Goal: Feedback & Contribution: Contribute content

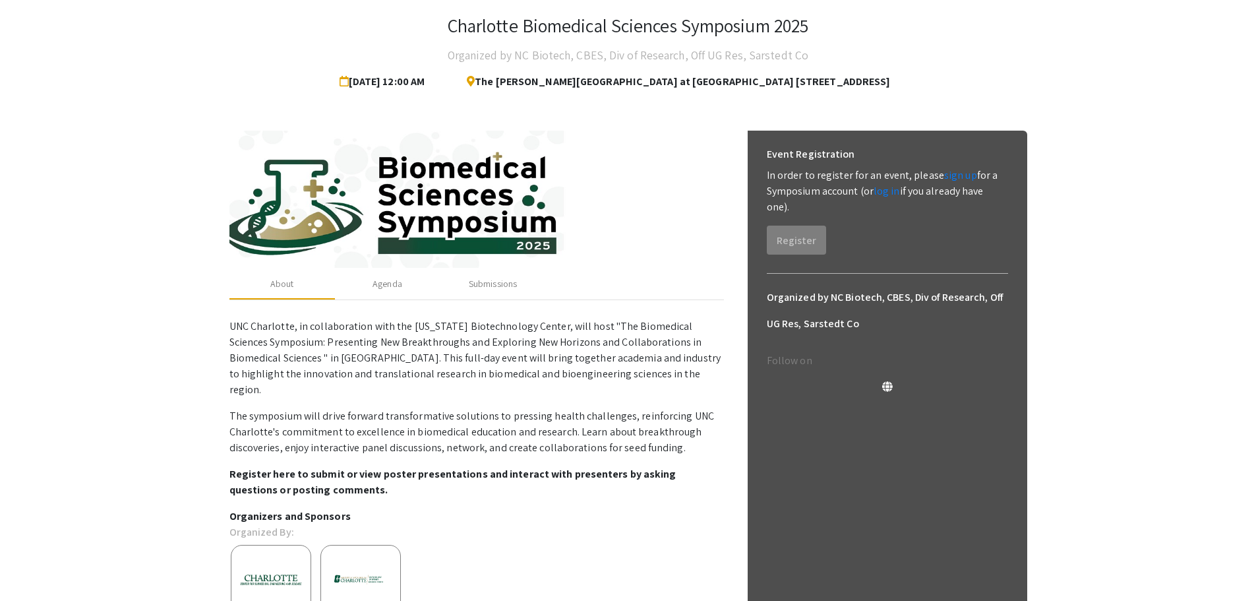
scroll to position [71, 0]
click at [880, 195] on link "log in" at bounding box center [886, 192] width 26 height 14
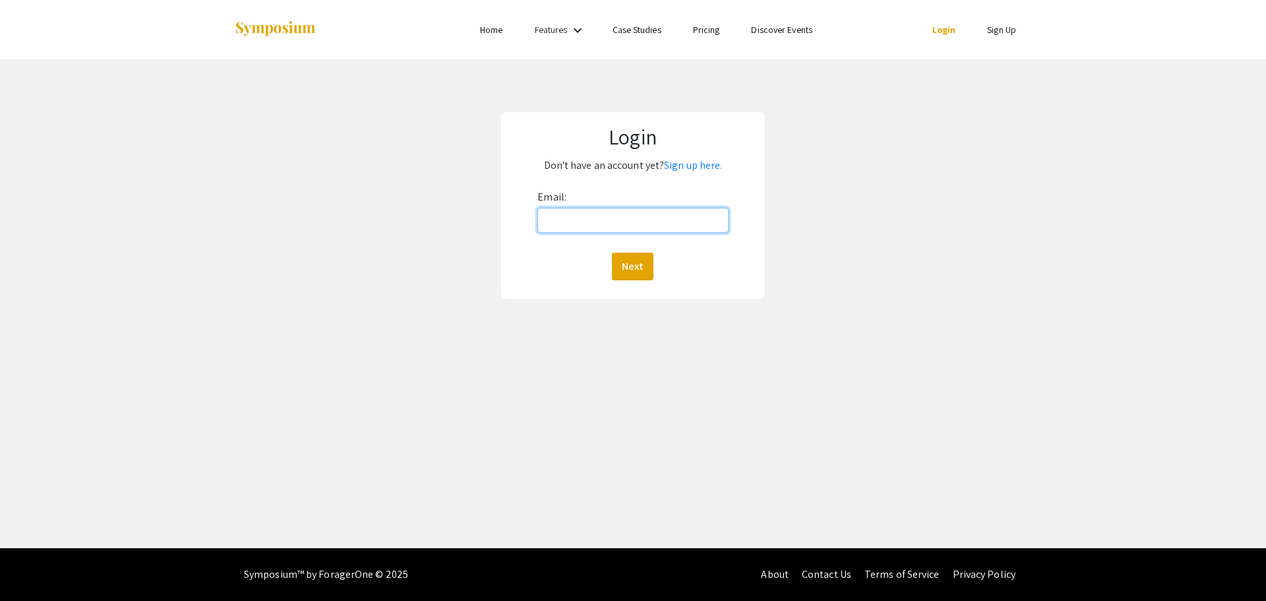
click at [643, 219] on input "Email:" at bounding box center [632, 220] width 191 height 25
click at [647, 256] on button "Next" at bounding box center [633, 266] width 42 height 28
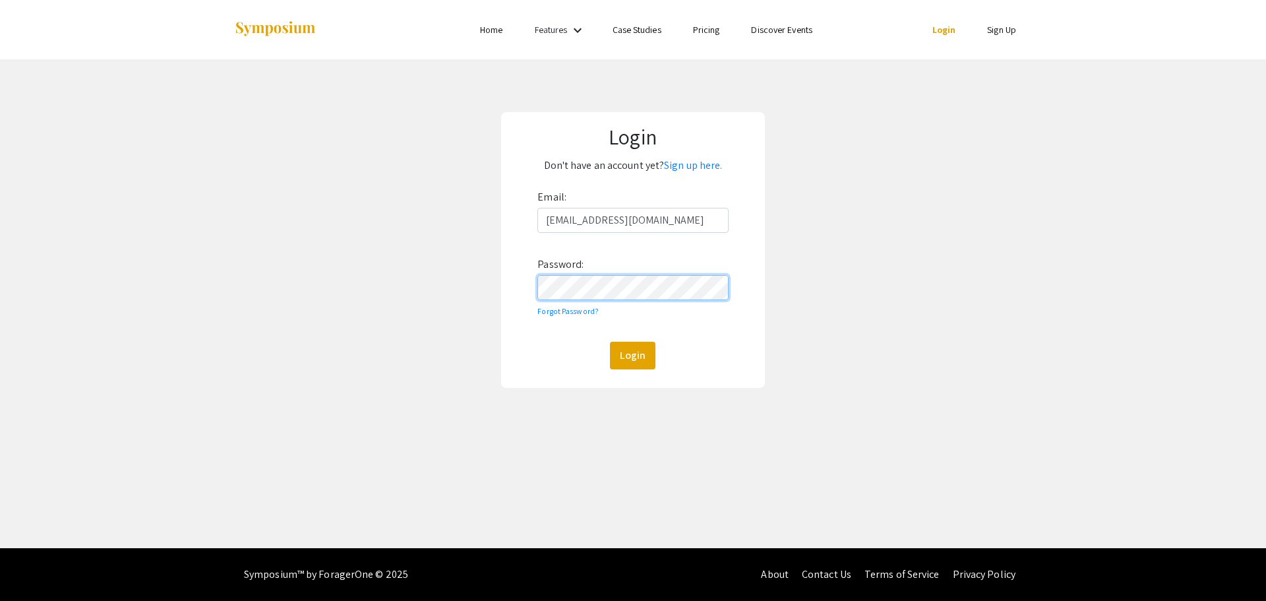
click at [610, 341] on button "Login" at bounding box center [632, 355] width 45 height 28
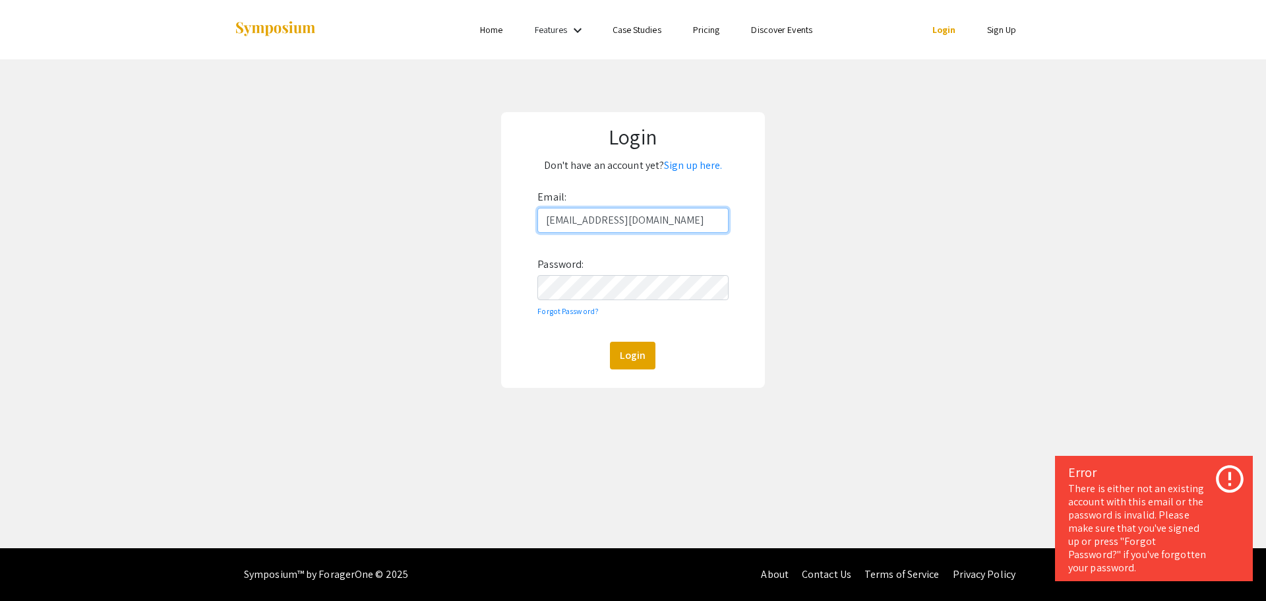
drag, startPoint x: 655, startPoint y: 214, endPoint x: 379, endPoint y: 210, distance: 275.6
click at [379, 210] on div "Login Don't have an account yet? Sign up here. Email: [EMAIL_ADDRESS][DOMAIN_NA…" at bounding box center [632, 249] width 1285 height 381
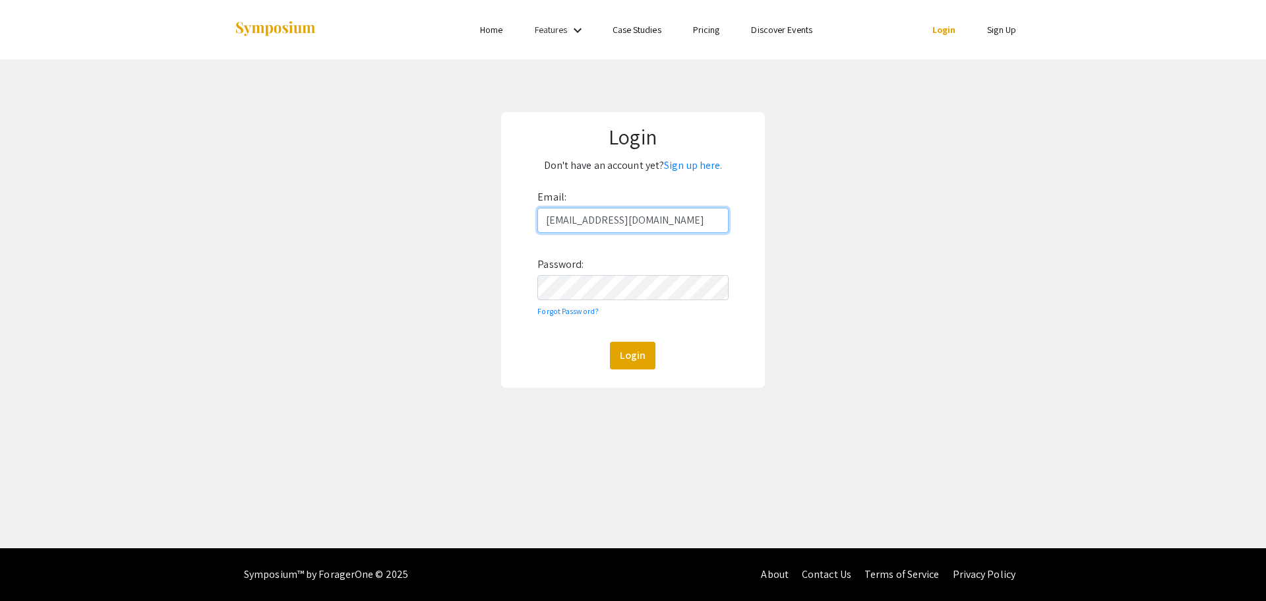
type input "[EMAIL_ADDRESS][DOMAIN_NAME]"
click at [610, 341] on button "Login" at bounding box center [632, 355] width 45 height 28
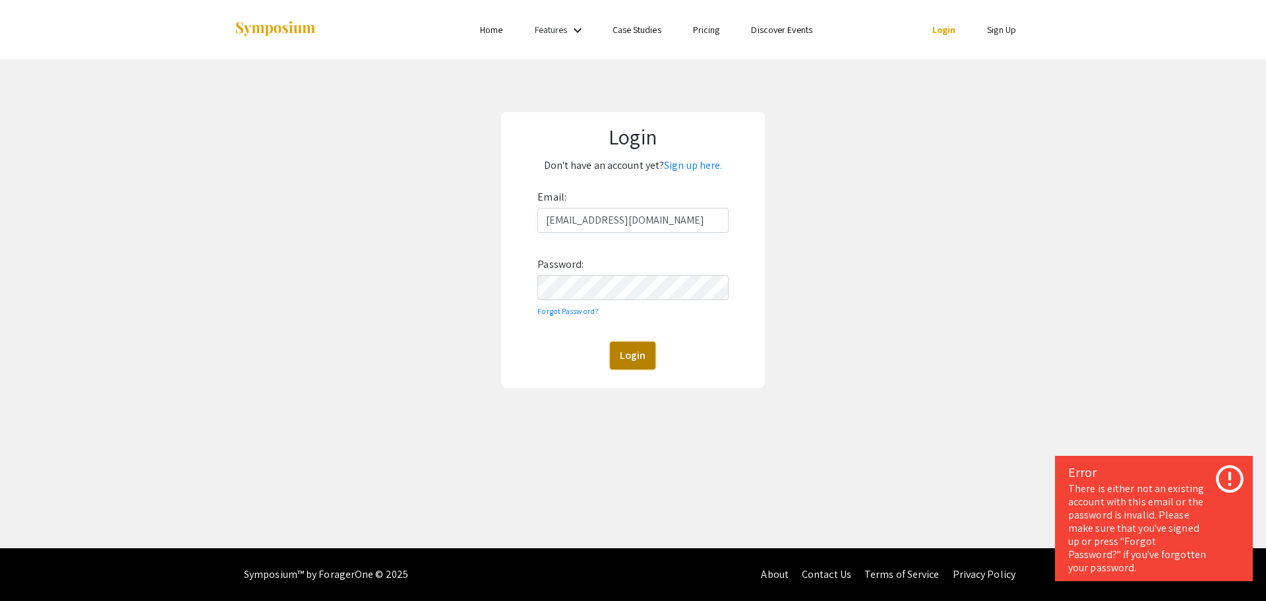
click at [634, 363] on button "Login" at bounding box center [632, 355] width 45 height 28
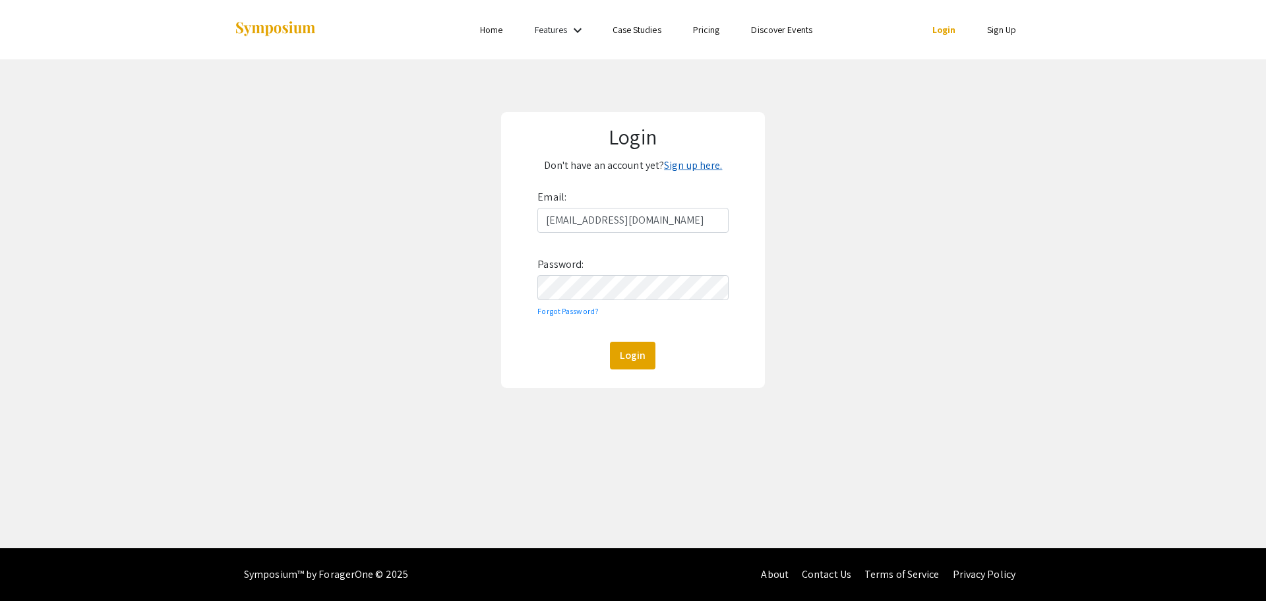
click at [682, 167] on link "Sign up here." at bounding box center [693, 165] width 58 height 14
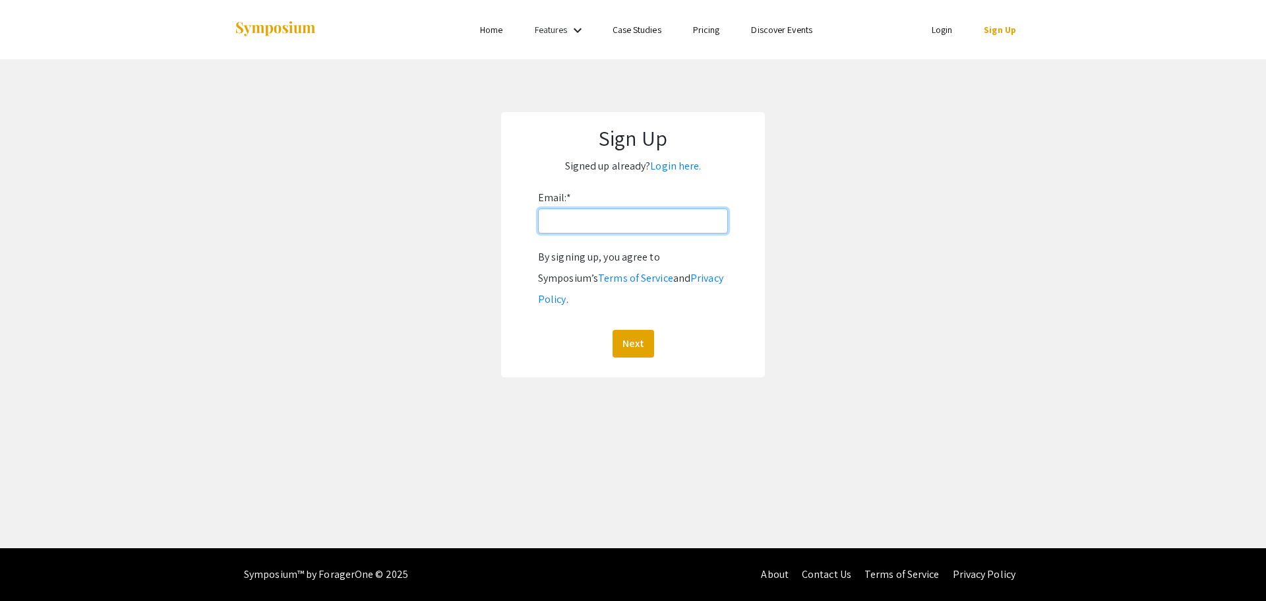
click at [603, 228] on input "Email: *" at bounding box center [633, 220] width 190 height 25
type input "[EMAIL_ADDRESS][DOMAIN_NAME]"
click at [612, 330] on button "Next" at bounding box center [633, 344] width 42 height 28
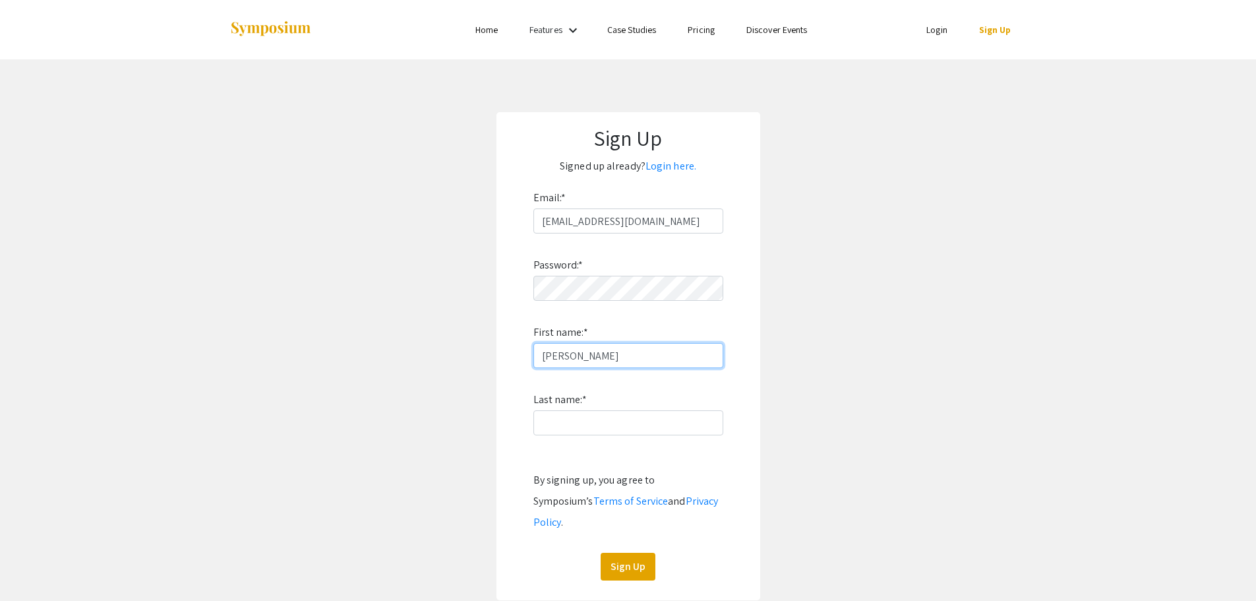
type input "[PERSON_NAME]"
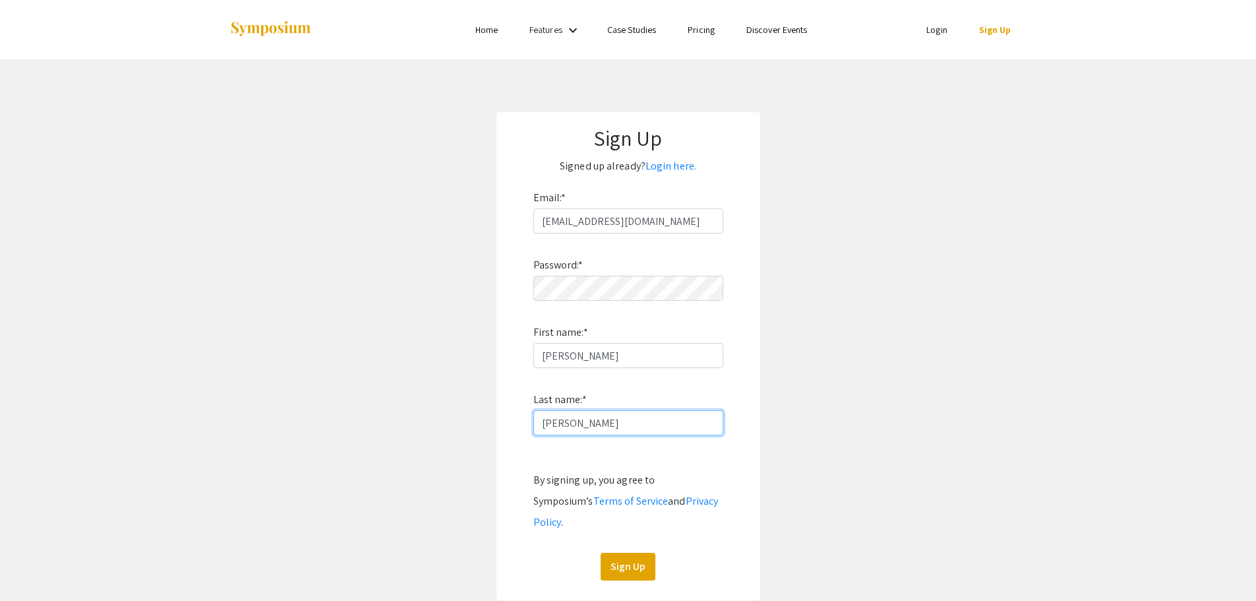
type input "[PERSON_NAME]"
click button "Sign Up" at bounding box center [628, 566] width 55 height 28
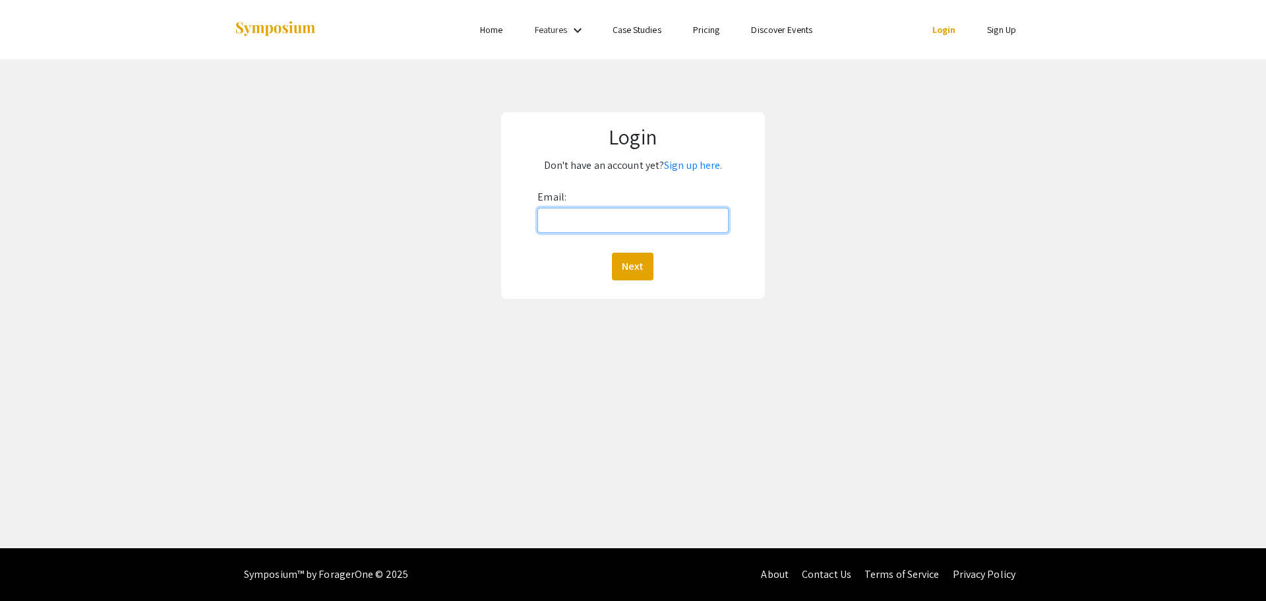
click at [611, 212] on input "Email:" at bounding box center [632, 220] width 191 height 25
type input "[EMAIL_ADDRESS][DOMAIN_NAME]"
click at [639, 263] on button "Next" at bounding box center [633, 266] width 42 height 28
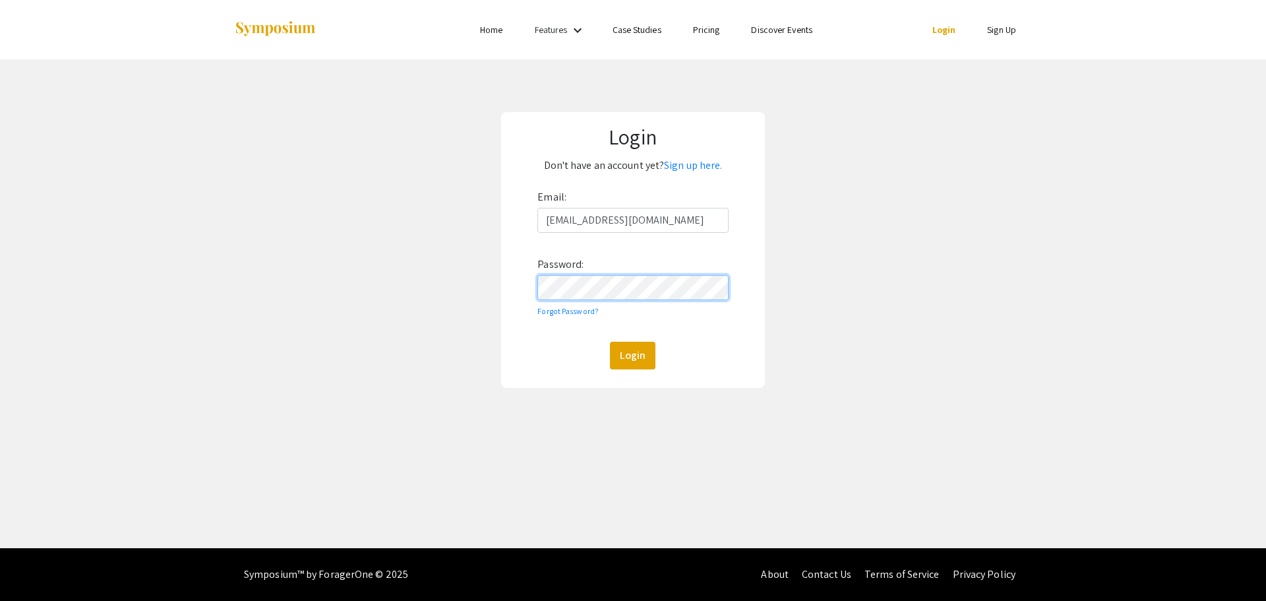
click at [610, 341] on button "Login" at bounding box center [632, 355] width 45 height 28
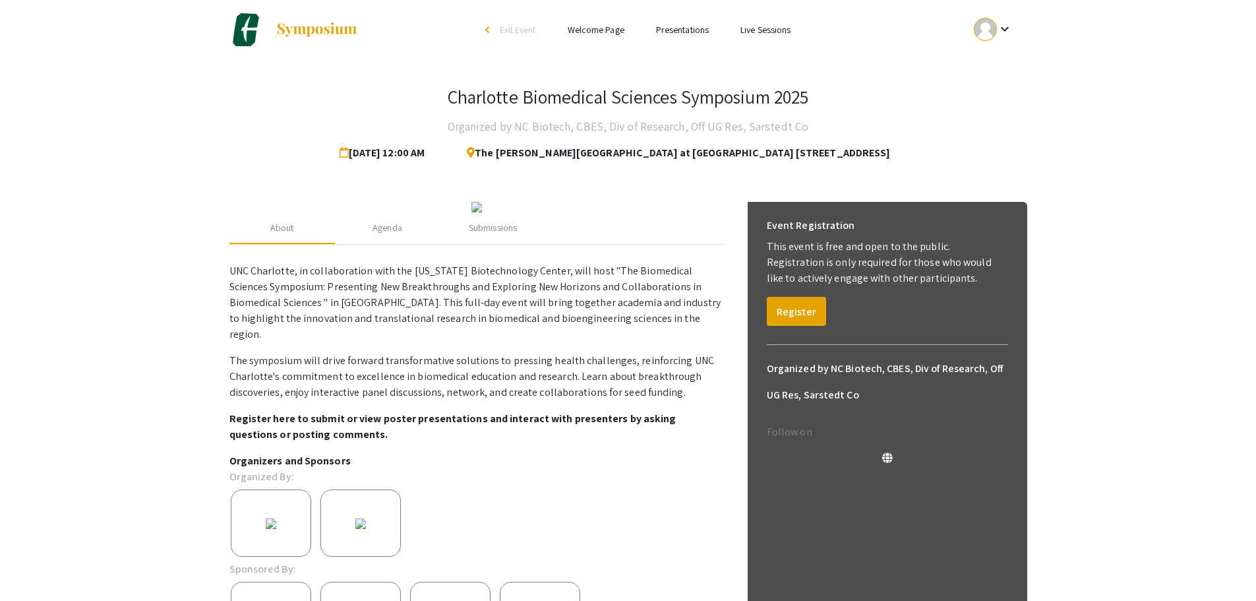
click at [1074, 314] on app-registration-page-preview "Charlotte Biomedical Sciences Symposium 2025 Organized by NC Biotech, CBES, Div…" at bounding box center [628, 376] width 1256 height 634
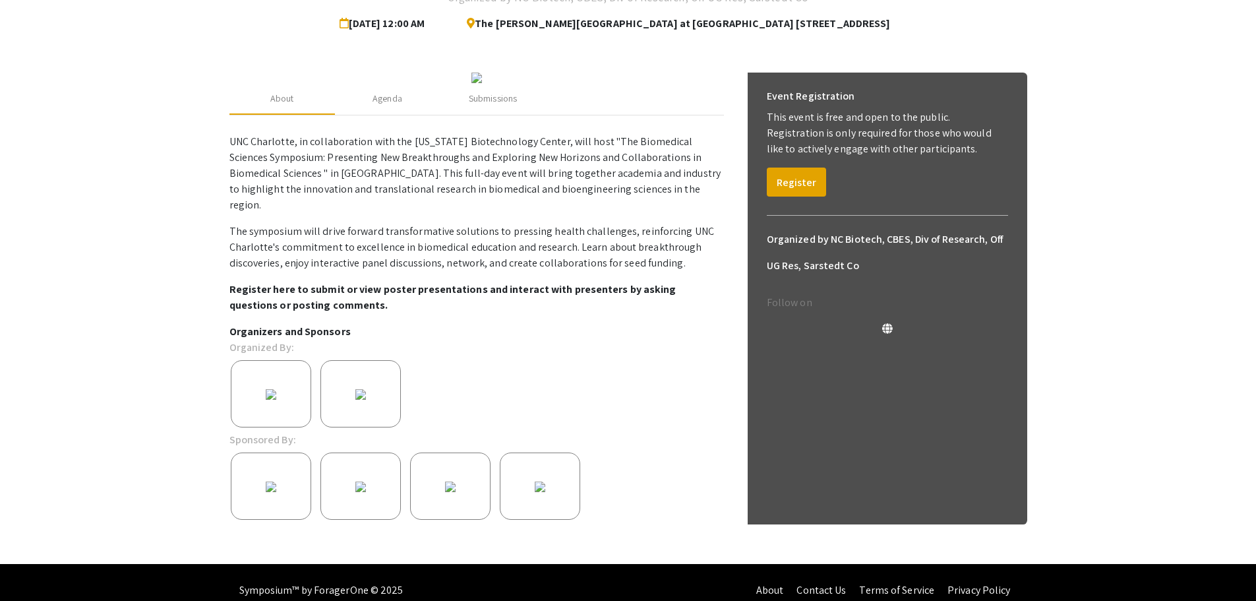
scroll to position [127, 0]
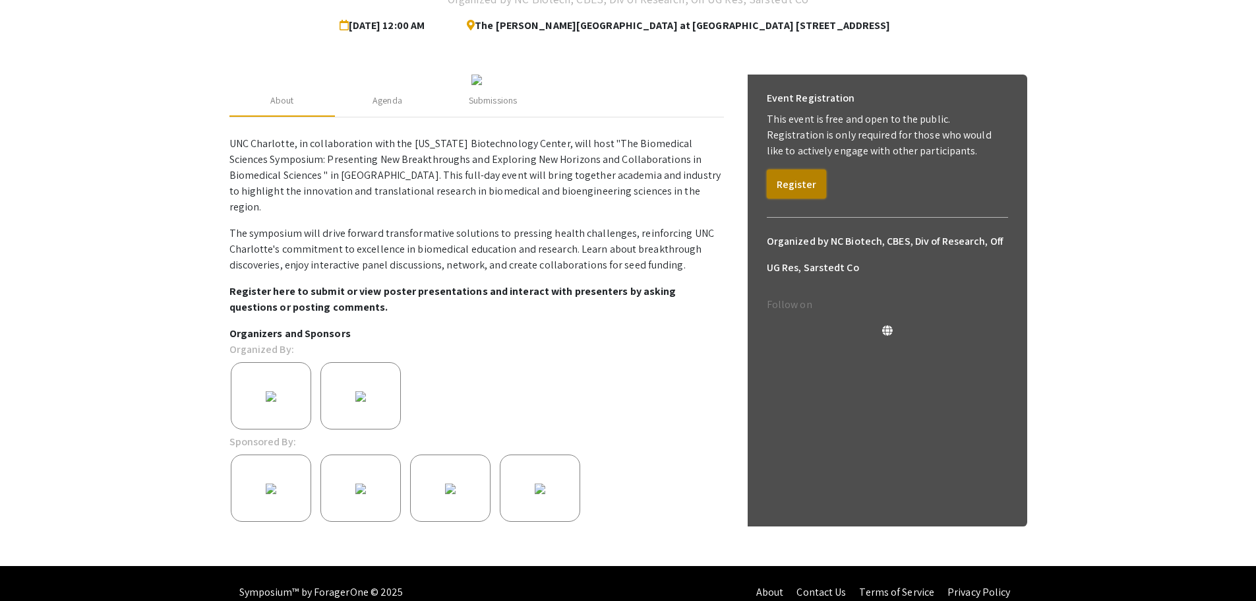
click at [809, 192] on button "Register" at bounding box center [796, 183] width 59 height 29
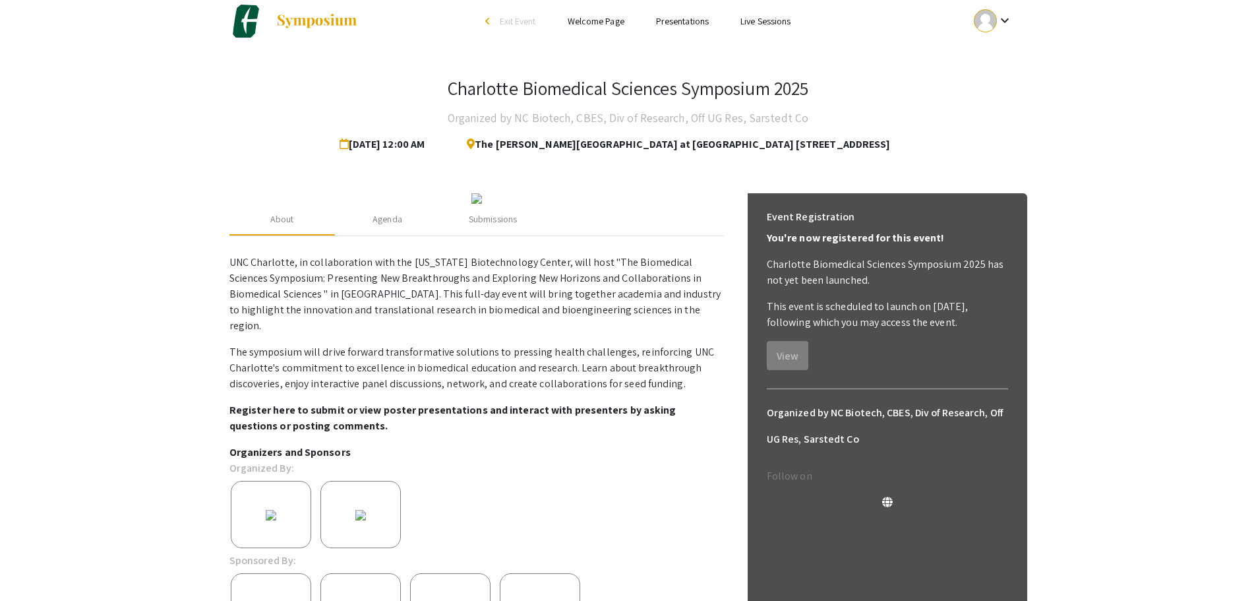
scroll to position [0, 0]
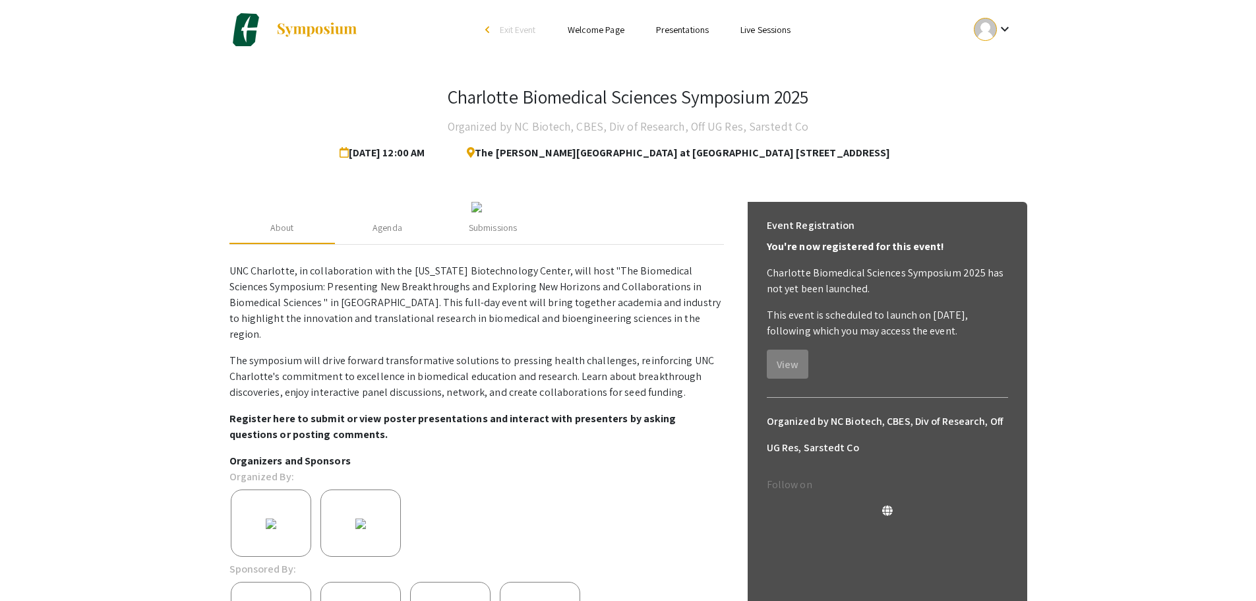
click at [697, 28] on link "Presentations" at bounding box center [682, 30] width 53 height 12
click at [676, 30] on link "Presentations" at bounding box center [682, 30] width 53 height 12
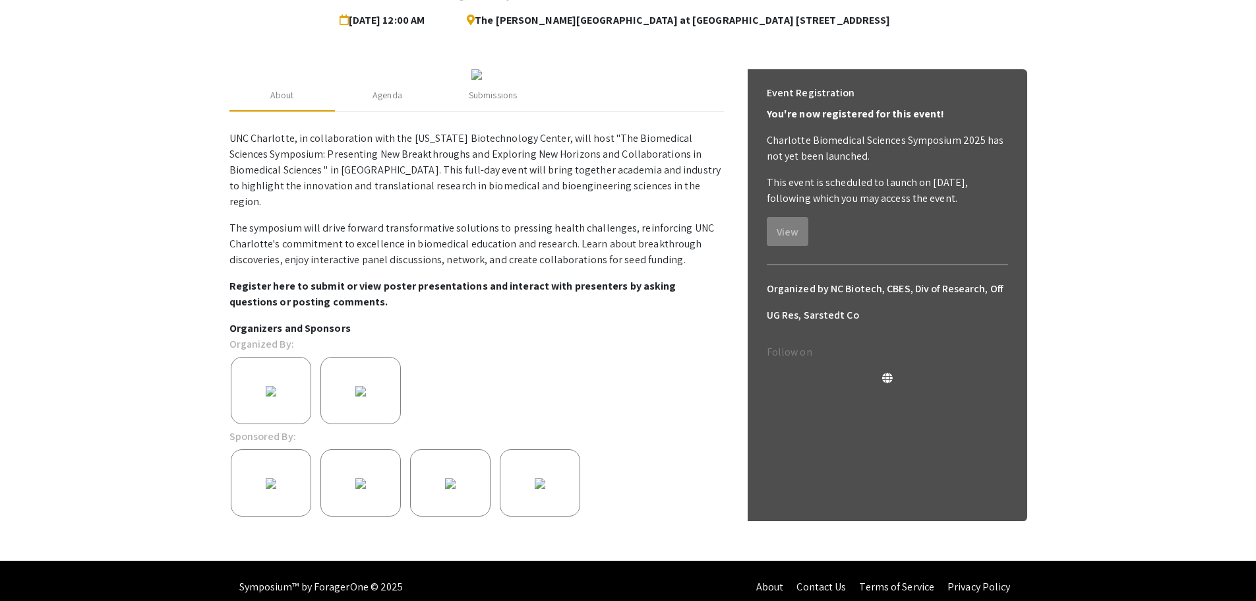
scroll to position [134, 0]
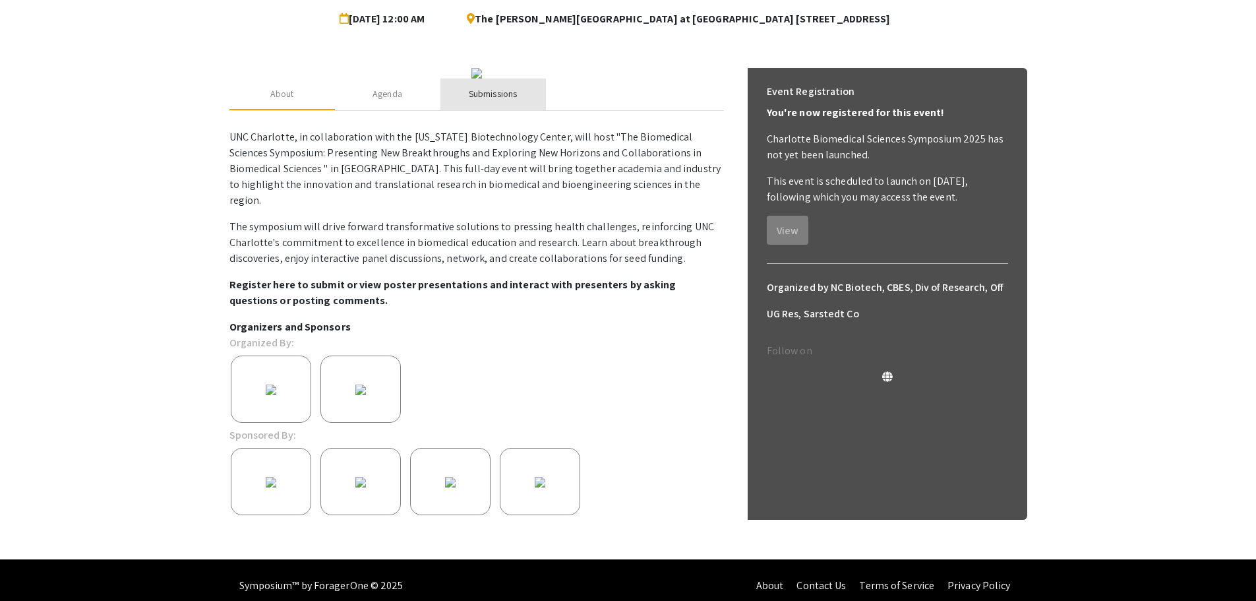
click at [481, 110] on div "Submissions" at bounding box center [492, 94] width 105 height 32
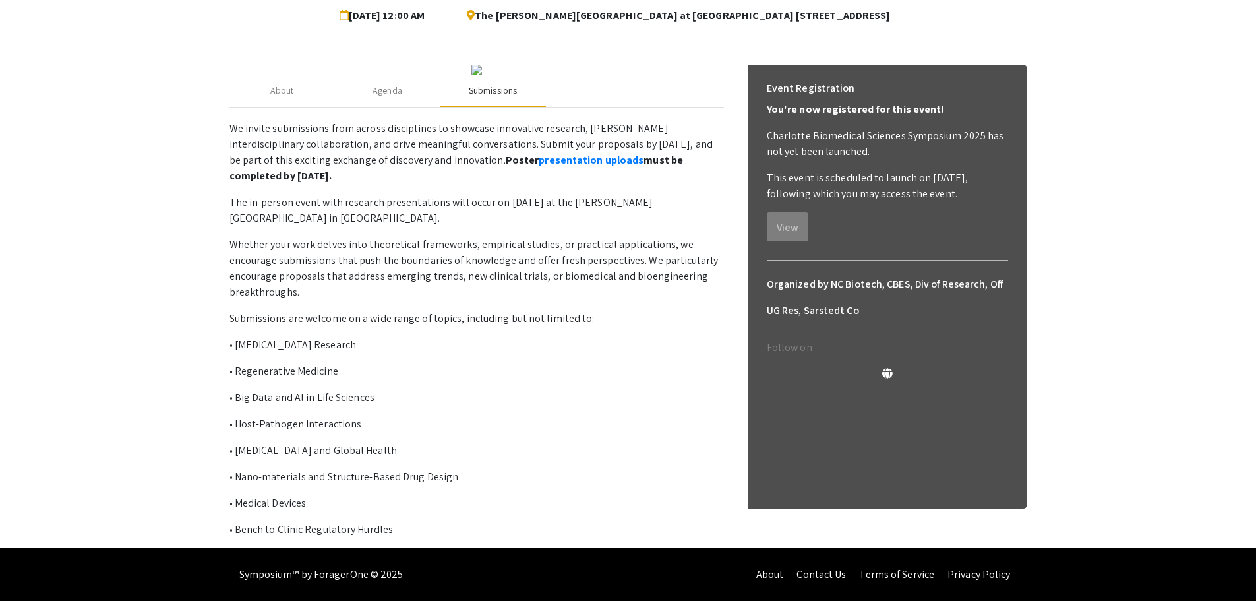
scroll to position [264, 0]
click at [539, 164] on link "presentation uploads" at bounding box center [591, 160] width 105 height 14
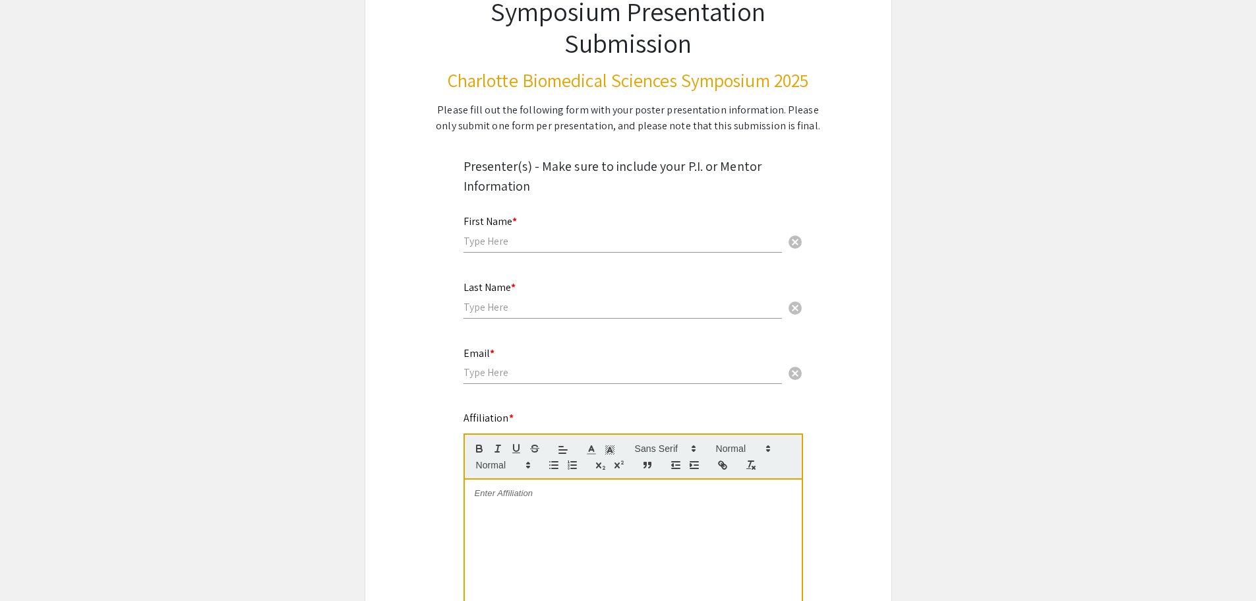
scroll to position [115, 0]
click at [494, 233] on input "text" at bounding box center [622, 240] width 318 height 14
type input "[PERSON_NAME]"
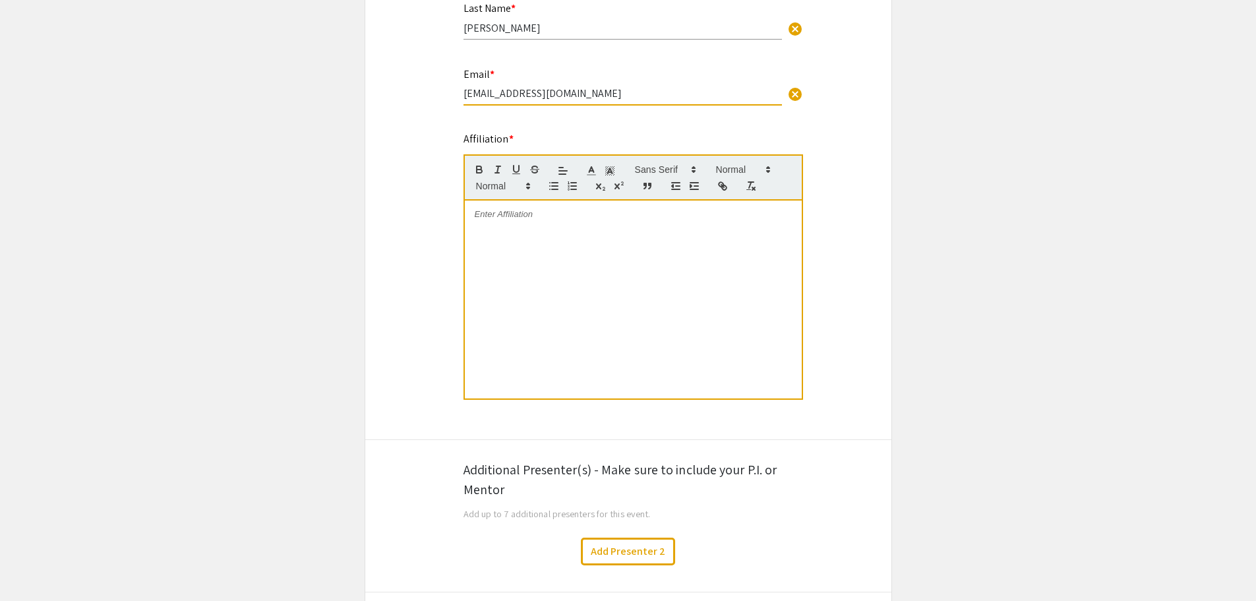
scroll to position [398, 0]
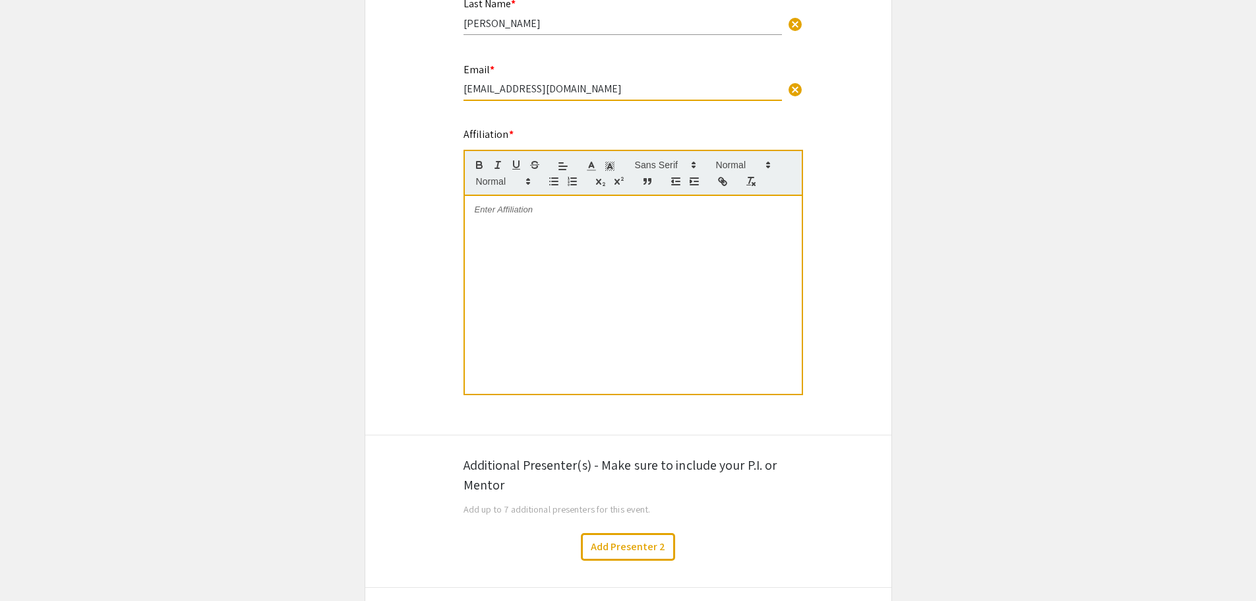
type input "[EMAIL_ADDRESS][DOMAIN_NAME]"
click at [522, 239] on div at bounding box center [633, 295] width 337 height 198
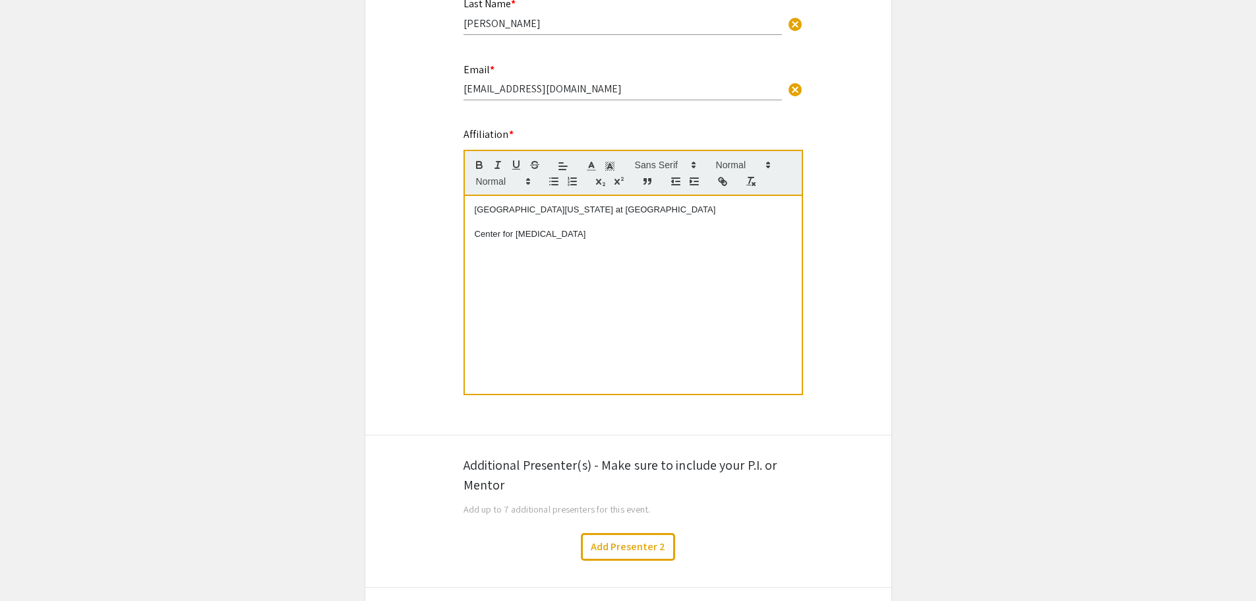
drag, startPoint x: 597, startPoint y: 231, endPoint x: 466, endPoint y: 236, distance: 130.6
click at [466, 236] on div "University of North Carolina at Charlotte Center for Infectious Disease" at bounding box center [633, 295] width 337 height 198
click at [487, 181] on span at bounding box center [502, 181] width 65 height 16
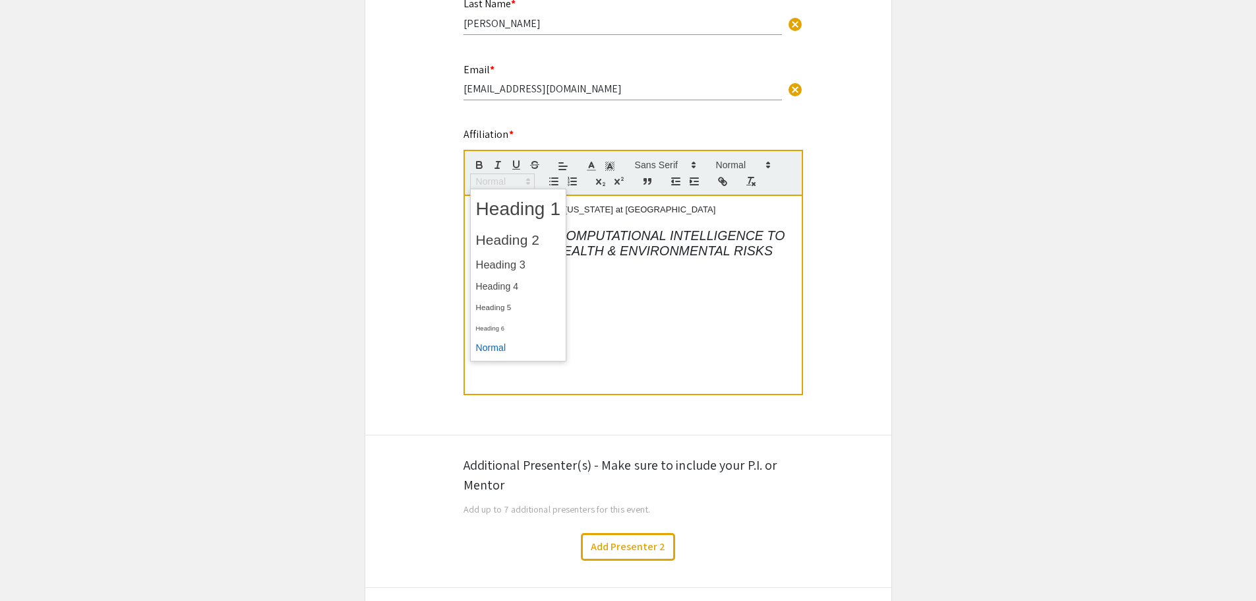
click at [504, 341] on span at bounding box center [518, 348] width 85 height 20
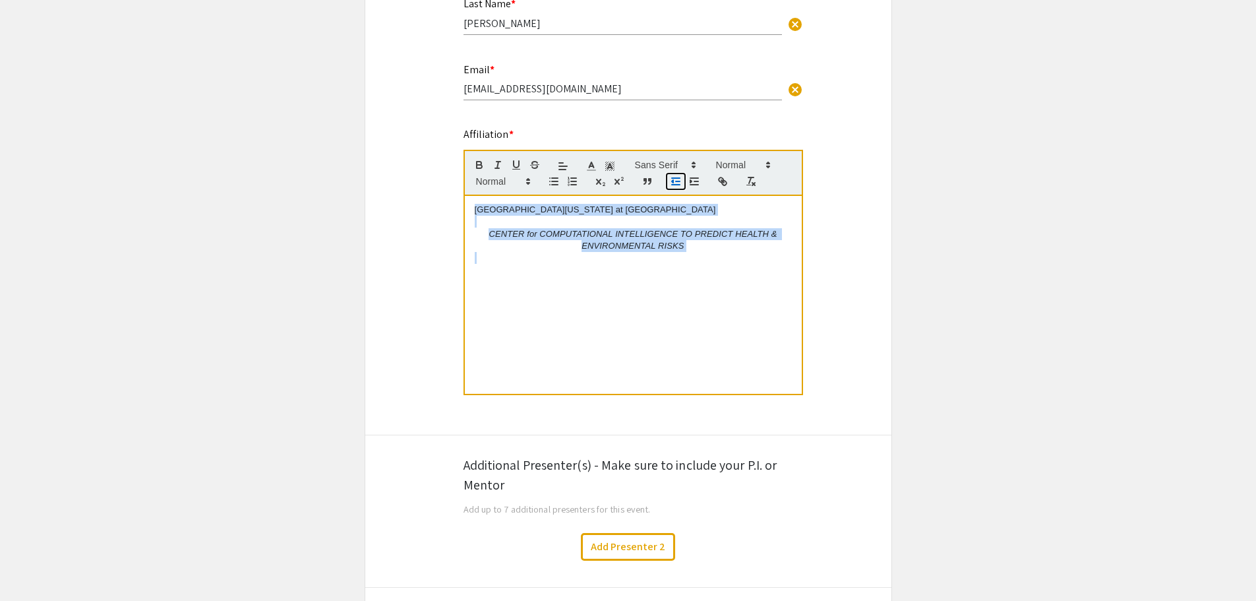
click at [675, 183] on icon "button" at bounding box center [676, 181] width 12 height 12
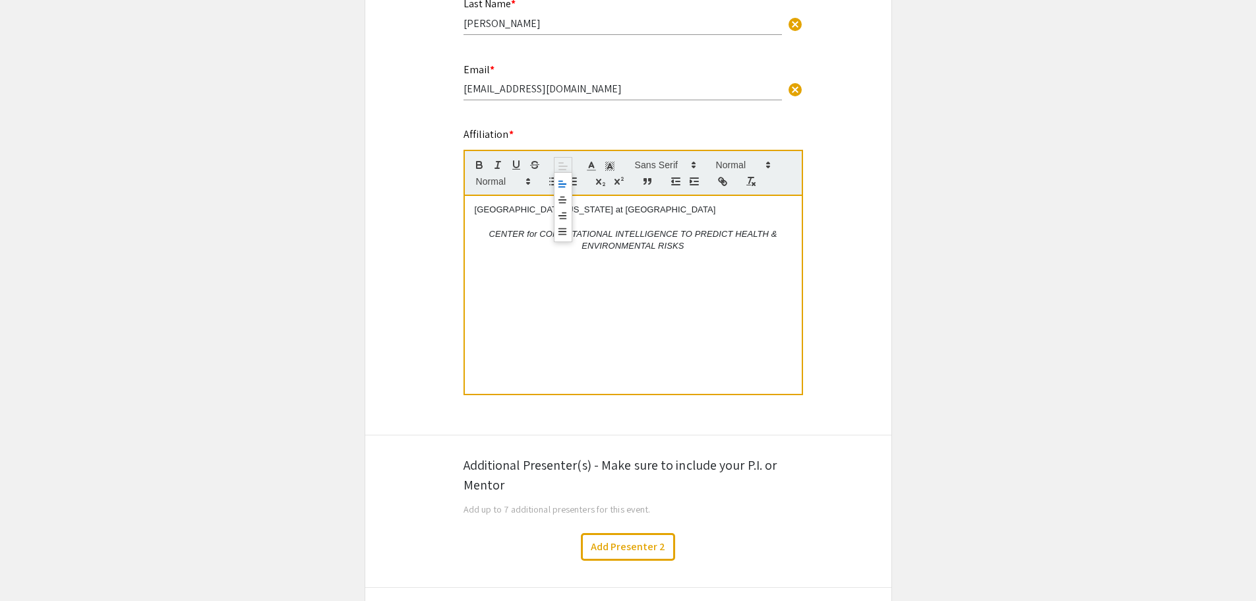
click at [565, 183] on icon at bounding box center [562, 184] width 11 height 11
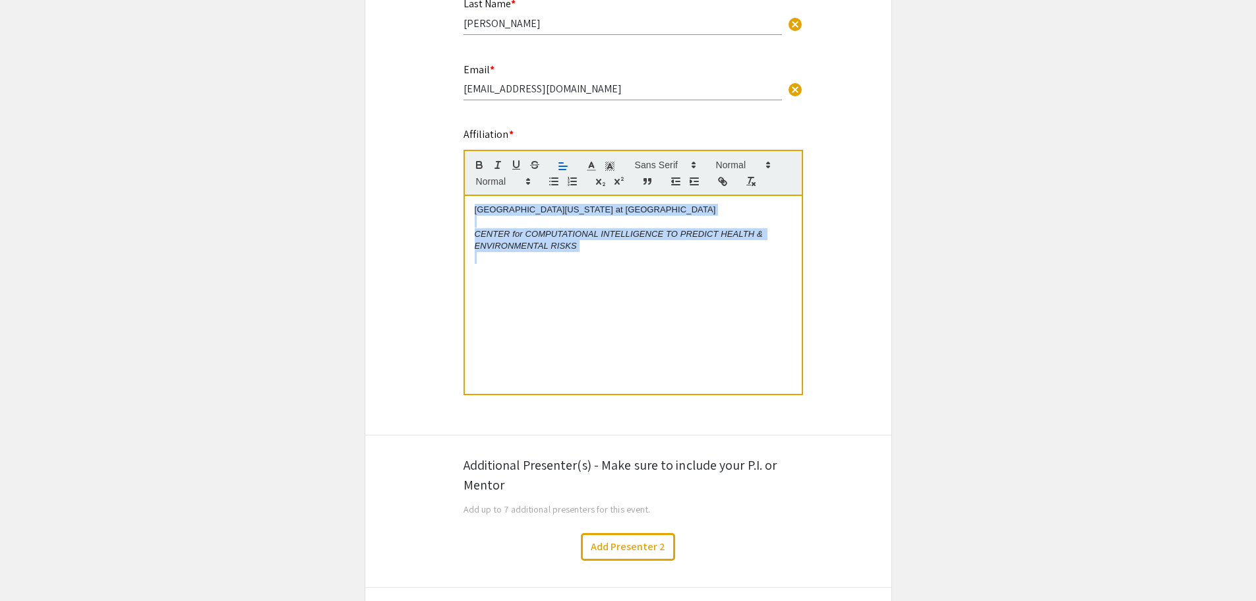
click at [610, 261] on p at bounding box center [633, 258] width 317 height 12
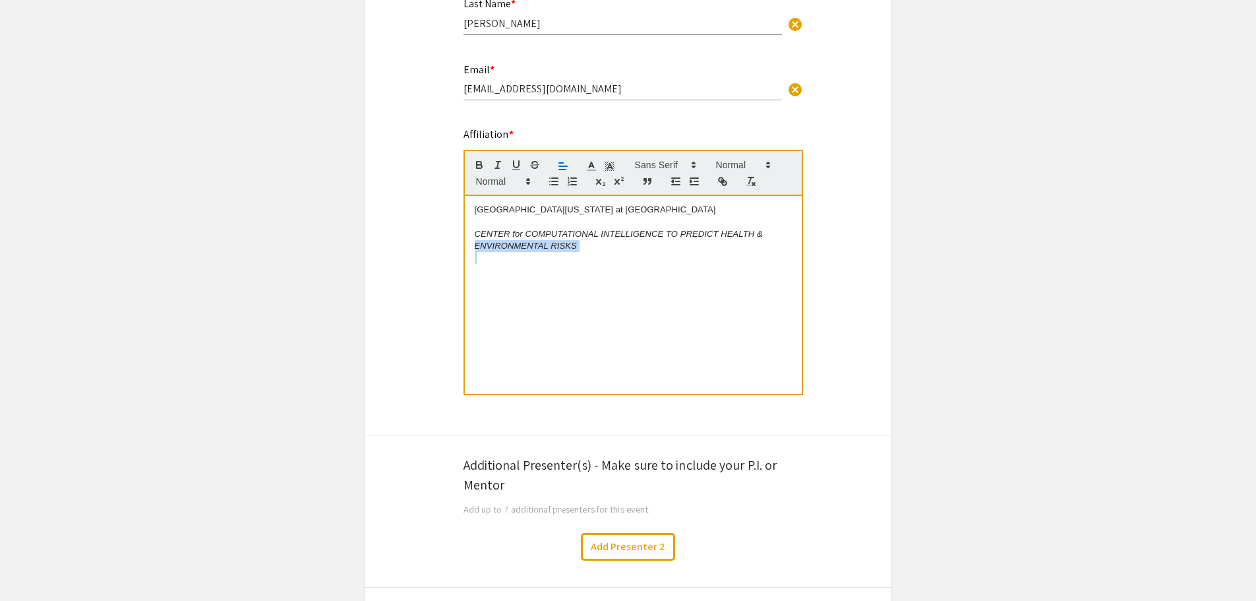
drag, startPoint x: 596, startPoint y: 254, endPoint x: 471, endPoint y: 244, distance: 125.6
click at [471, 244] on div "University of North Carolina at Charlotte CENTER for COMPUTATIONAL INTELLIGENCE…" at bounding box center [633, 295] width 337 height 198
click at [591, 251] on p "CENTER for COMPUTATIONAL INTELLIGENCE TO PREDICT HEALTH & ENVIRONMENTAL RISKS" at bounding box center [633, 240] width 317 height 24
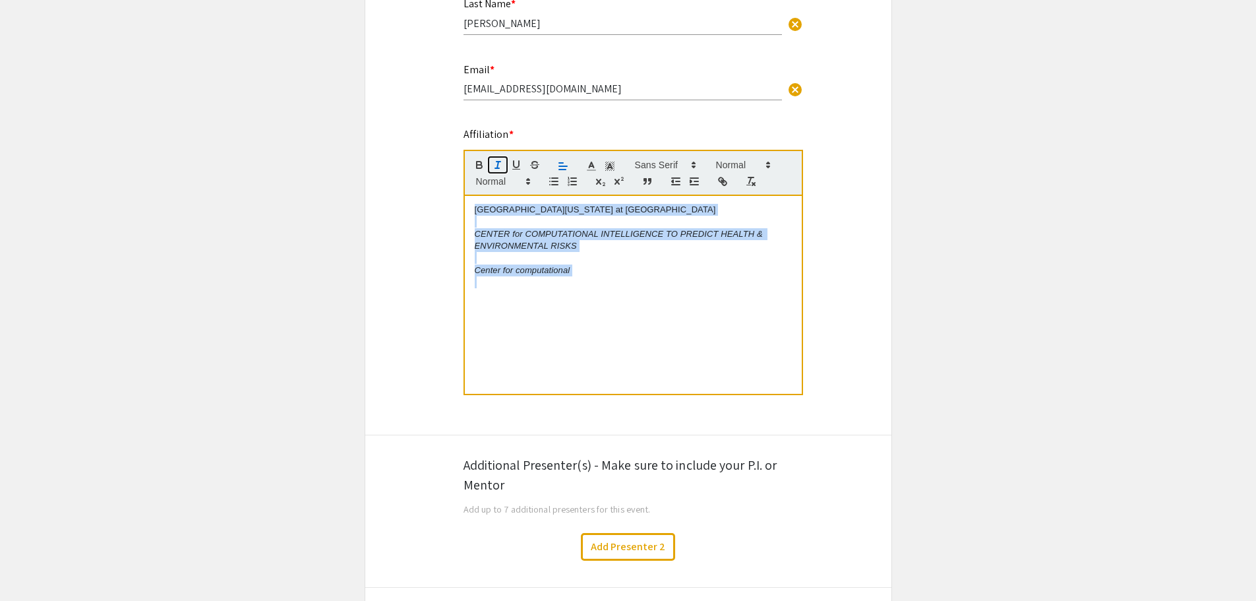
click at [492, 163] on icon "button" at bounding box center [498, 165] width 12 height 12
click at [582, 266] on p "Center for computational" at bounding box center [633, 270] width 317 height 12
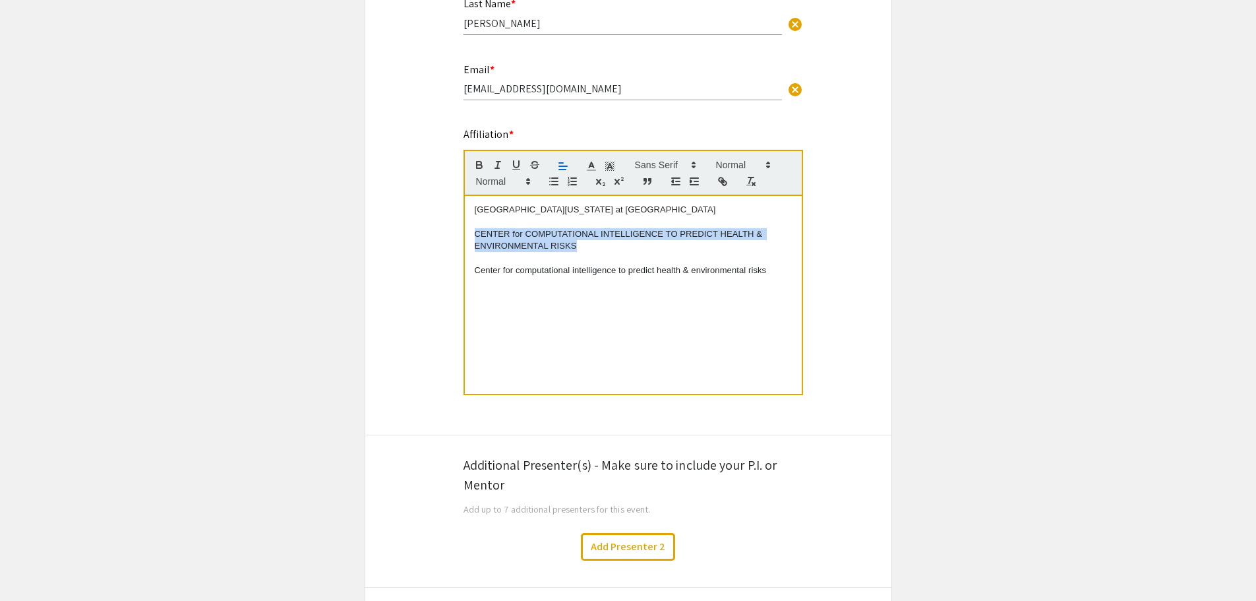
drag, startPoint x: 577, startPoint y: 249, endPoint x: 443, endPoint y: 232, distance: 134.9
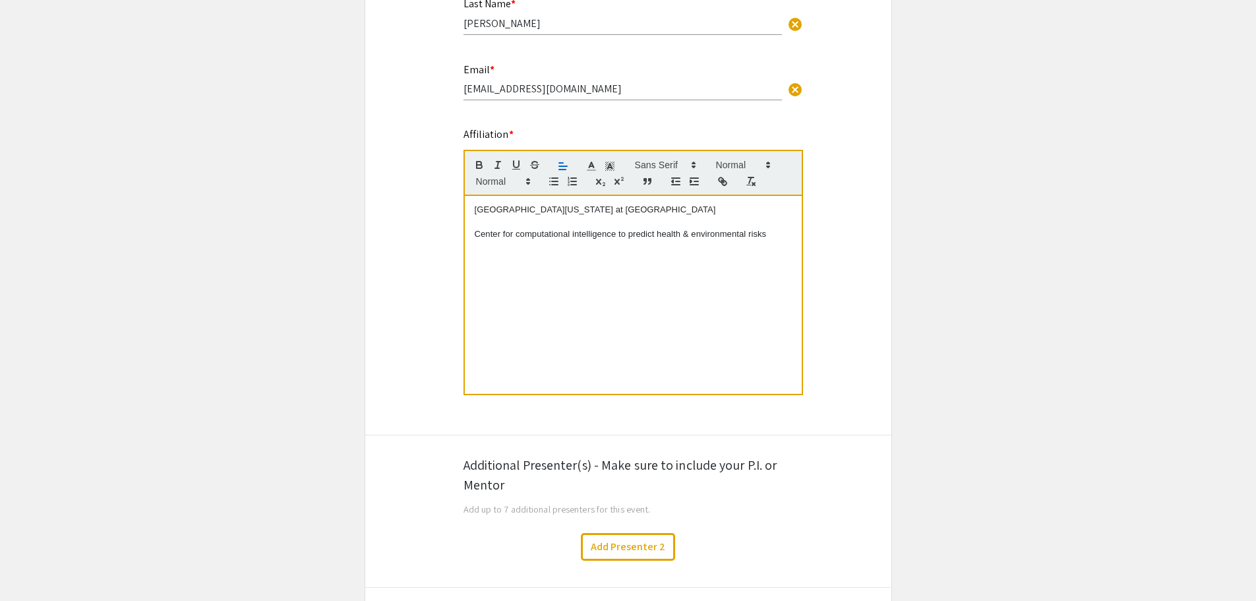
click at [514, 256] on div "University of North Carolina at Charlotte Center for computational intelligence…" at bounding box center [633, 295] width 337 height 198
click at [517, 235] on p "Center for computational intelligence to predict health & environmental risks" at bounding box center [633, 234] width 317 height 12
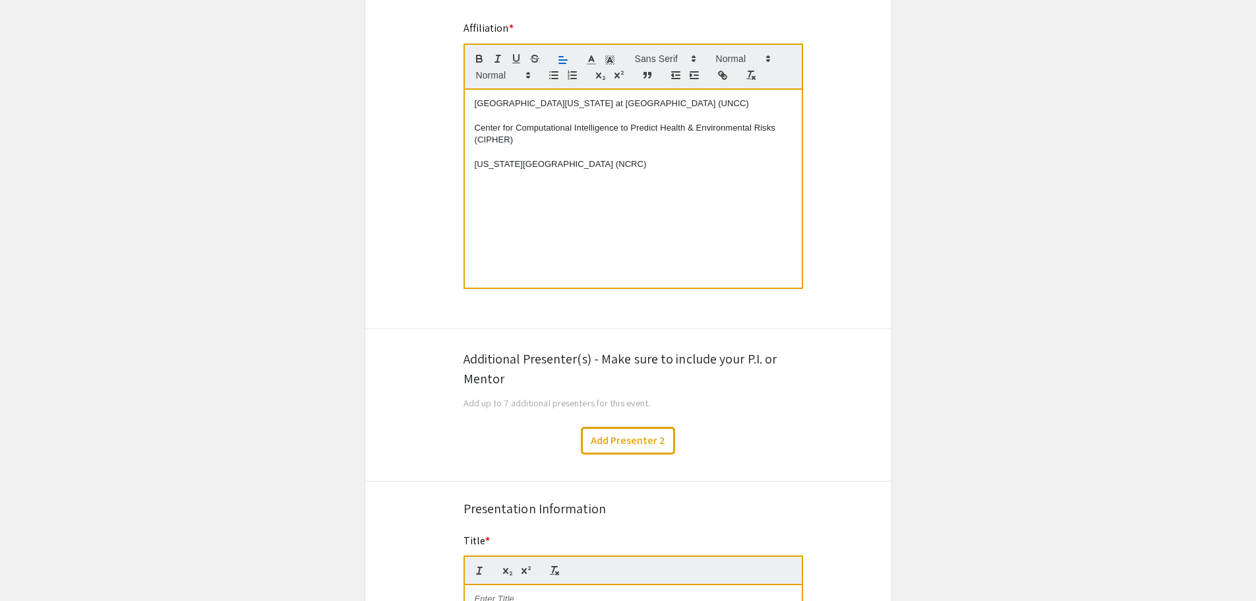
scroll to position [504, 0]
click at [615, 438] on button "Add Presenter 2" at bounding box center [628, 440] width 94 height 28
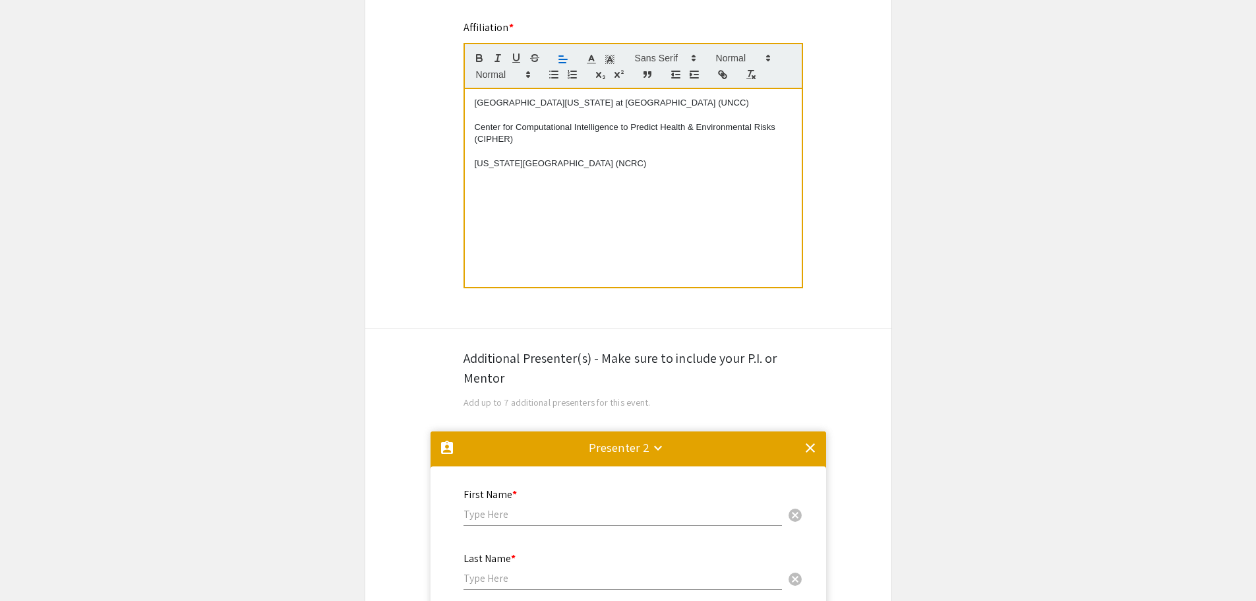
scroll to position [935, 0]
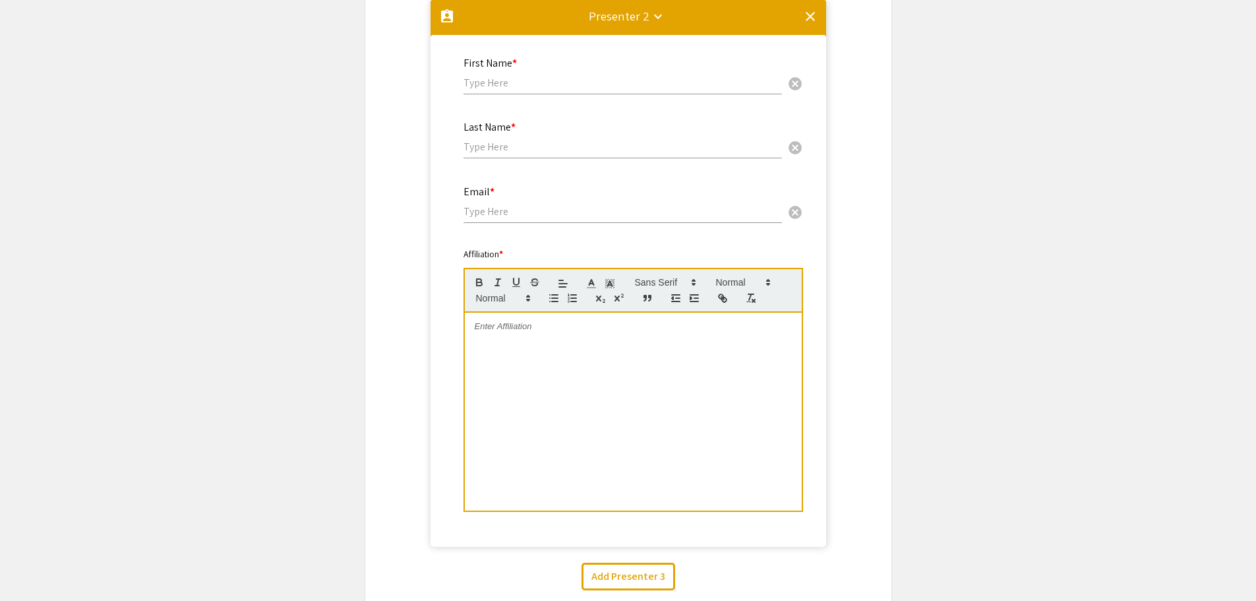
click at [522, 84] on input "text" at bounding box center [622, 83] width 318 height 14
type input "Abigail"
type input "LaBella"
paste input "alabell3@charlotte.edu"
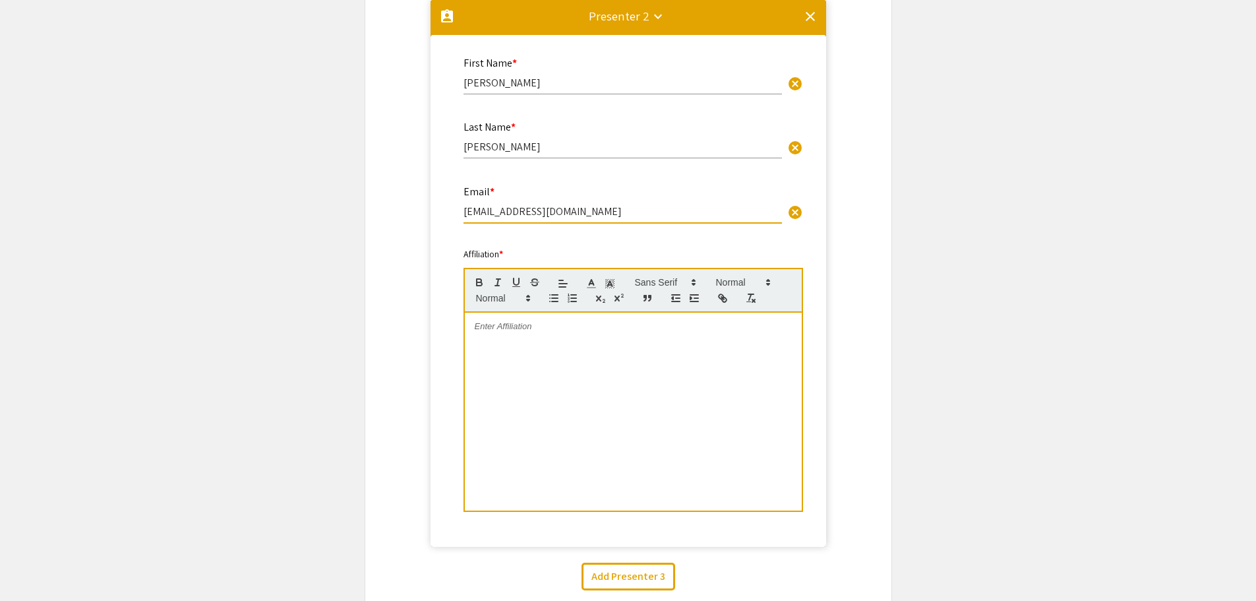
type input "alabell3@charlotte.edu"
click at [519, 345] on div at bounding box center [633, 411] width 337 height 198
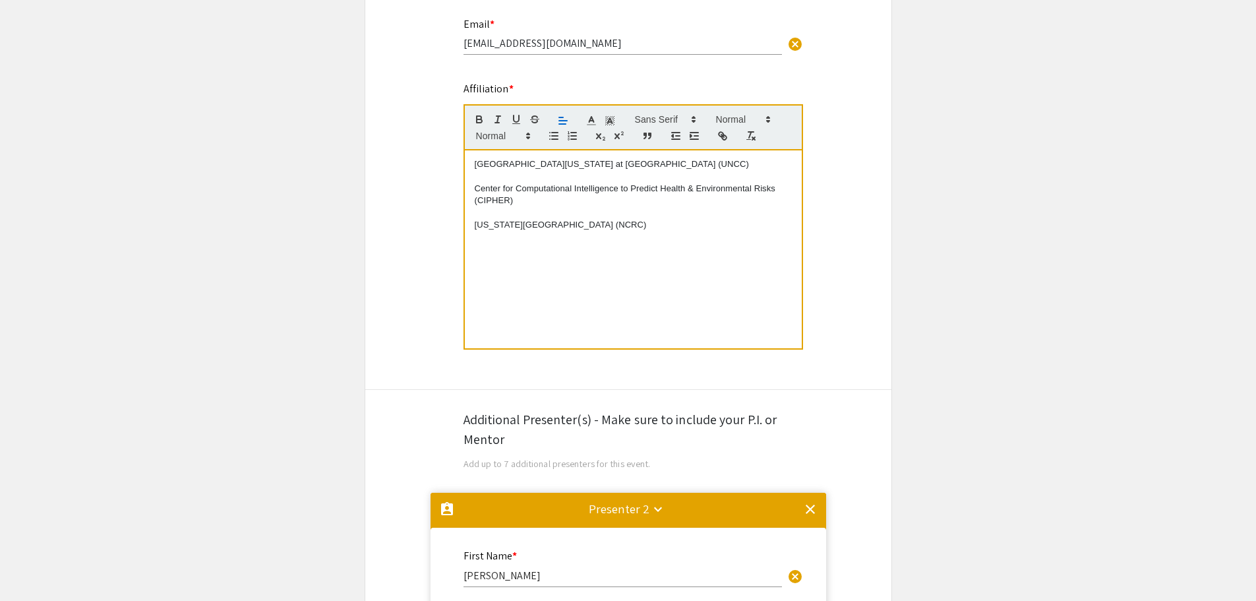
scroll to position [442, 0]
drag, startPoint x: 644, startPoint y: 223, endPoint x: 475, endPoint y: 165, distance: 178.9
click at [475, 165] on div "University of North Carolina at Charlotte (UNCC) Center for Computational Intel…" at bounding box center [633, 250] width 337 height 198
copy div "University of North Carolina at Charlotte (UNCC) Center for Computational Intel…"
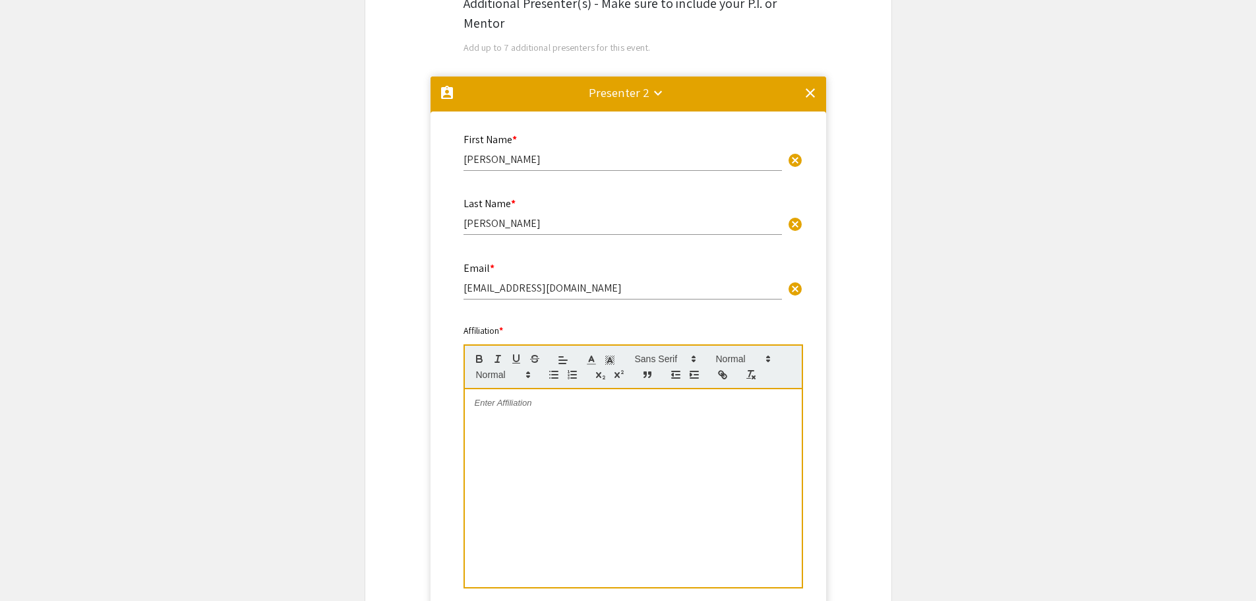
scroll to position [860, 0]
click at [529, 421] on div at bounding box center [633, 487] width 337 height 198
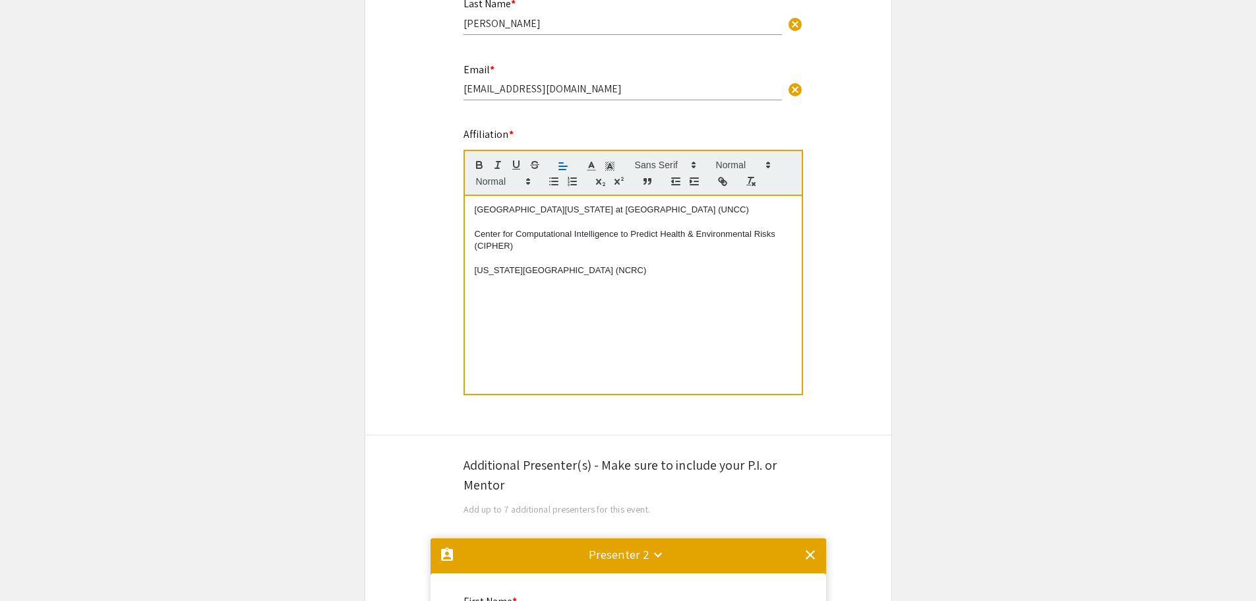
scroll to position [305, 0]
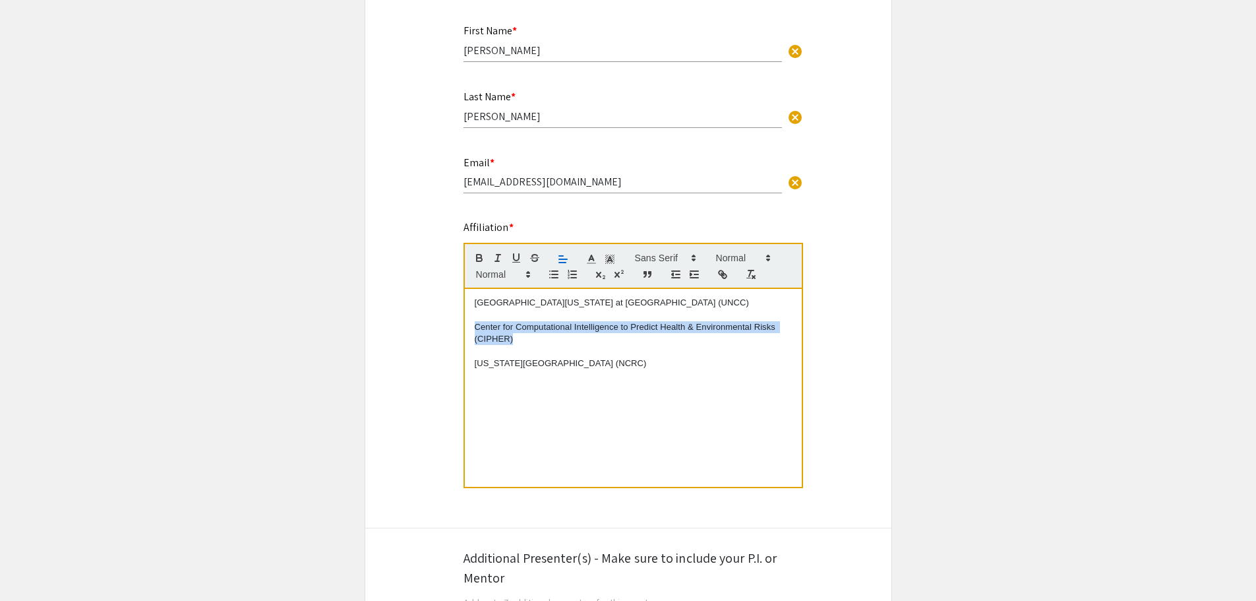
drag, startPoint x: 520, startPoint y: 336, endPoint x: 446, endPoint y: 330, distance: 74.8
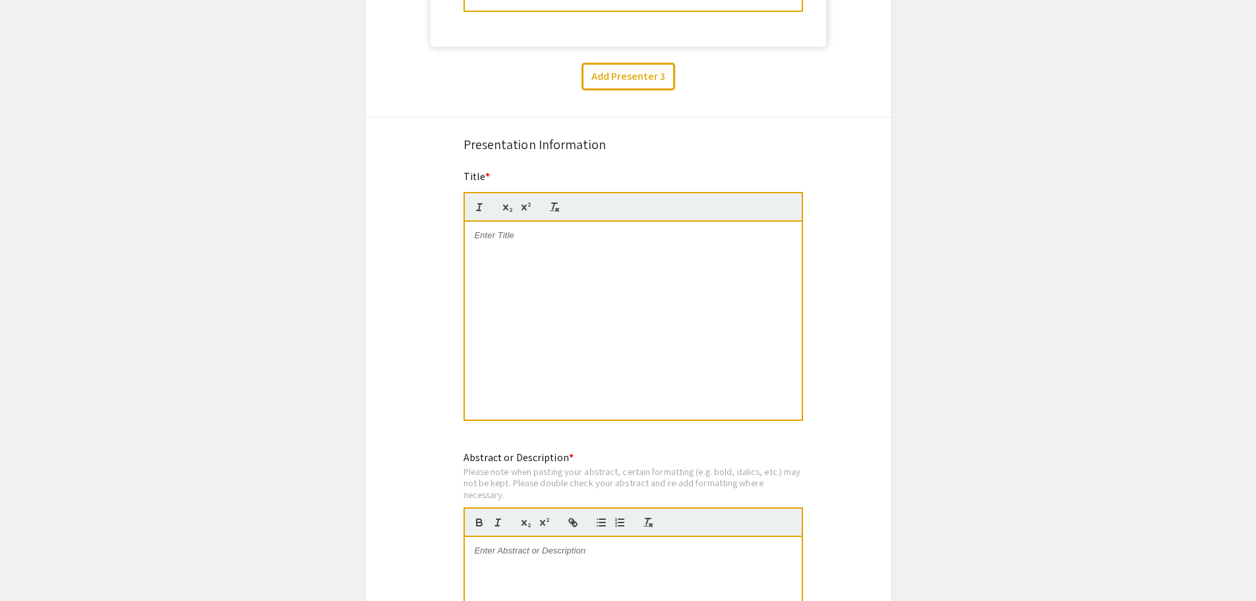
scroll to position [1434, 0]
click at [507, 278] on div at bounding box center [633, 322] width 337 height 198
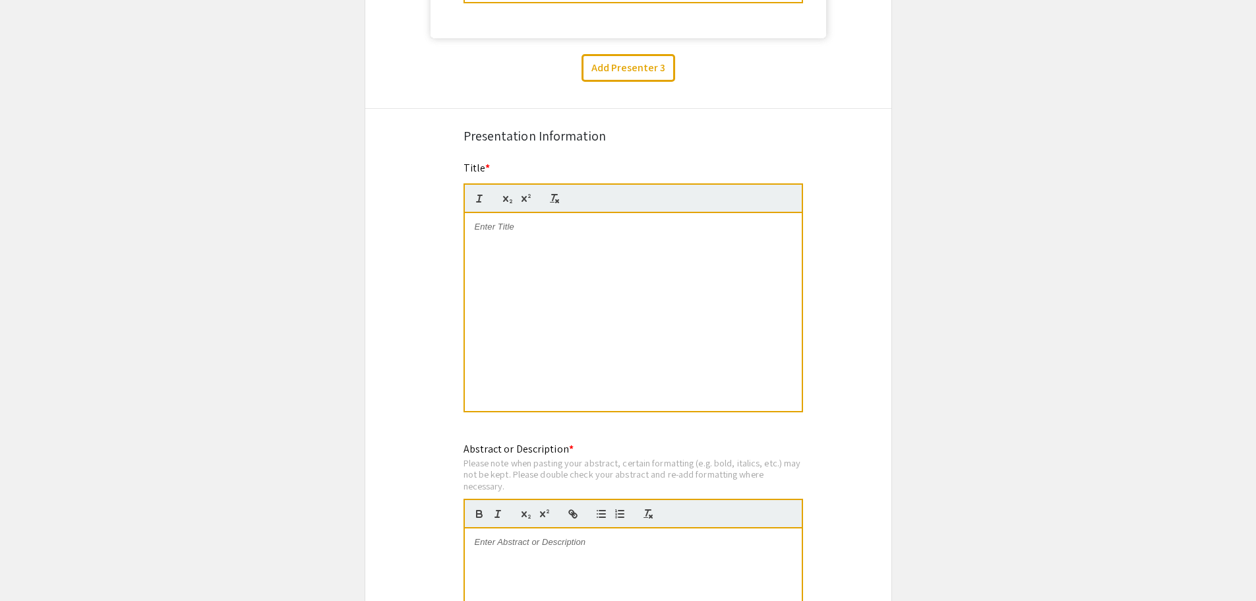
scroll to position [1413, 0]
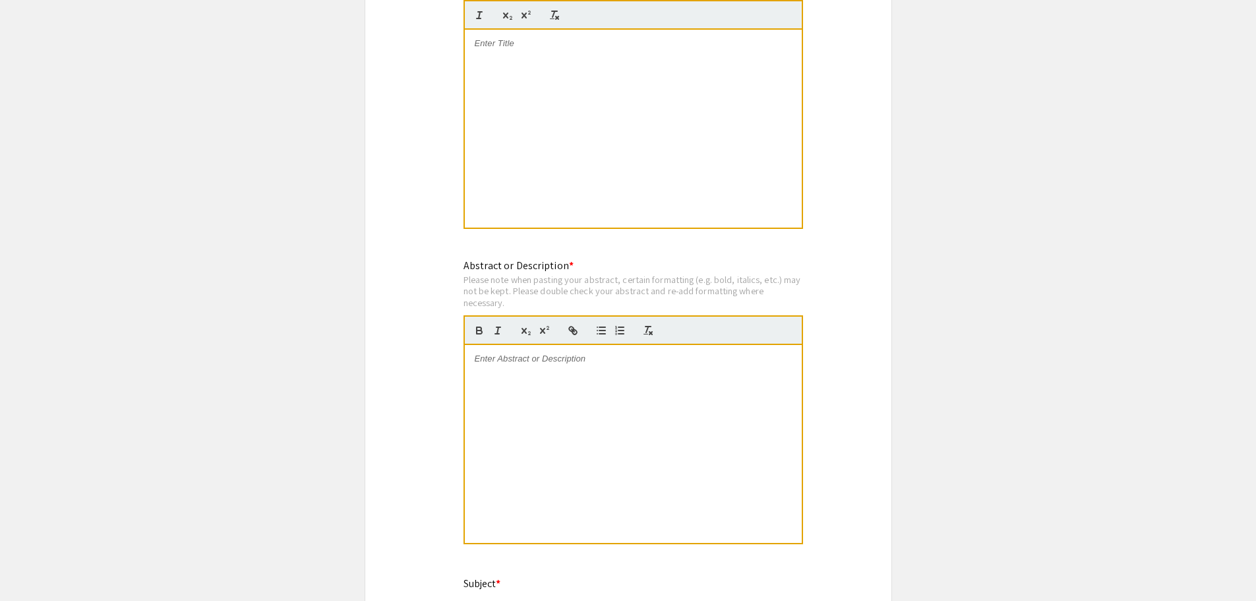
scroll to position [1645, 0]
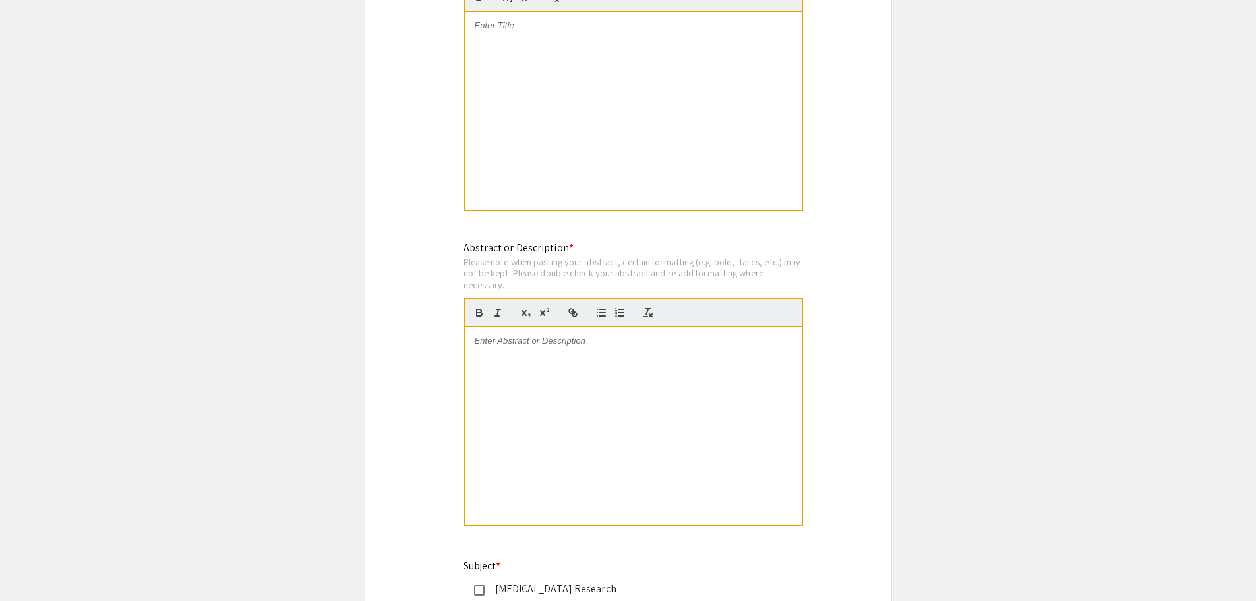
click at [533, 402] on div at bounding box center [633, 426] width 337 height 198
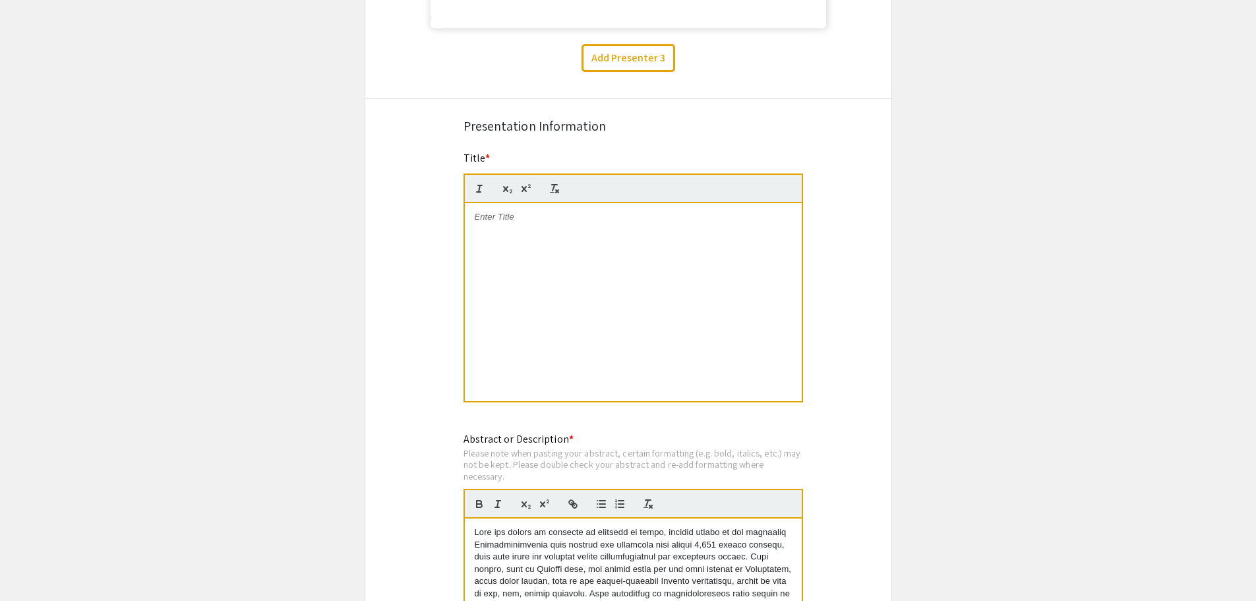
scroll to position [1414, 0]
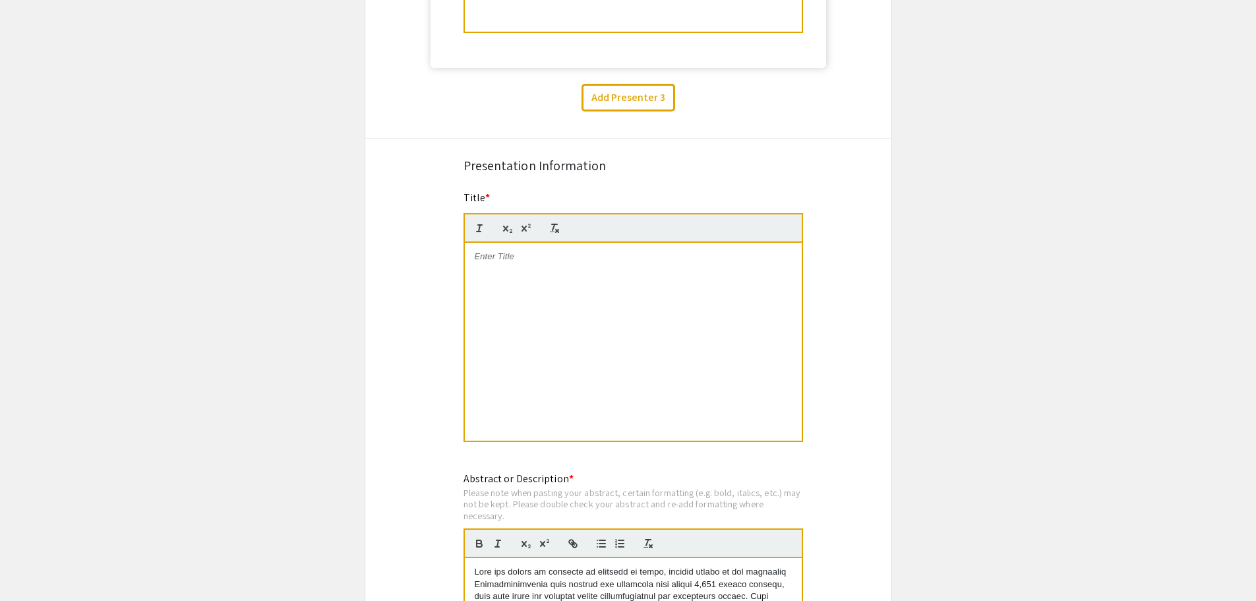
click at [527, 316] on div at bounding box center [633, 342] width 337 height 198
click at [676, 355] on div at bounding box center [633, 342] width 337 height 198
click at [584, 293] on div "Employing Machine Learning Methods to Explore Thermotolerance Genetics in Sacch…" at bounding box center [633, 342] width 337 height 198
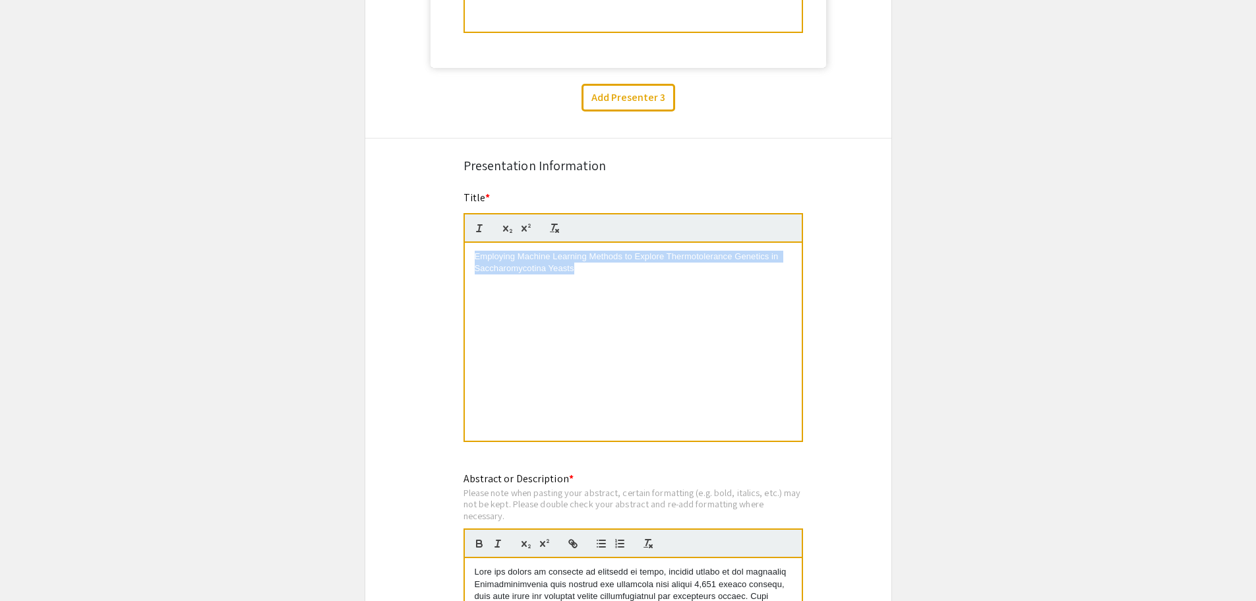
drag, startPoint x: 572, startPoint y: 273, endPoint x: 468, endPoint y: 252, distance: 106.1
click at [468, 252] on div "Employing Machine Learning Methods to Explore Thermotolerance Genetics in Sacch…" at bounding box center [633, 342] width 337 height 198
click at [513, 332] on div "Employing Machine Learning Methods to Explore Thermotolerance Genetics in Sacch…" at bounding box center [633, 342] width 337 height 198
drag, startPoint x: 517, startPoint y: 271, endPoint x: 438, endPoint y: 305, distance: 85.6
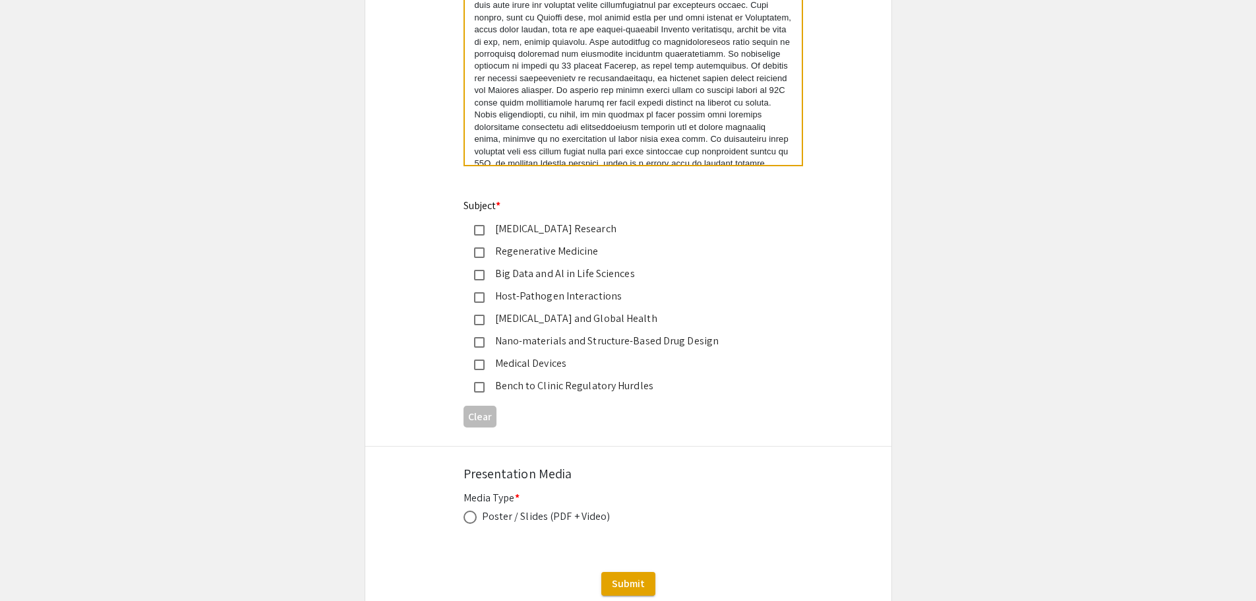
scroll to position [2005, 0]
click at [476, 268] on div "Big Data and Al in Life Sciences" at bounding box center [617, 273] width 309 height 16
click at [478, 316] on mat-pseudo-checkbox at bounding box center [479, 319] width 11 height 11
click at [478, 324] on mat-pseudo-checkbox at bounding box center [479, 319] width 11 height 11
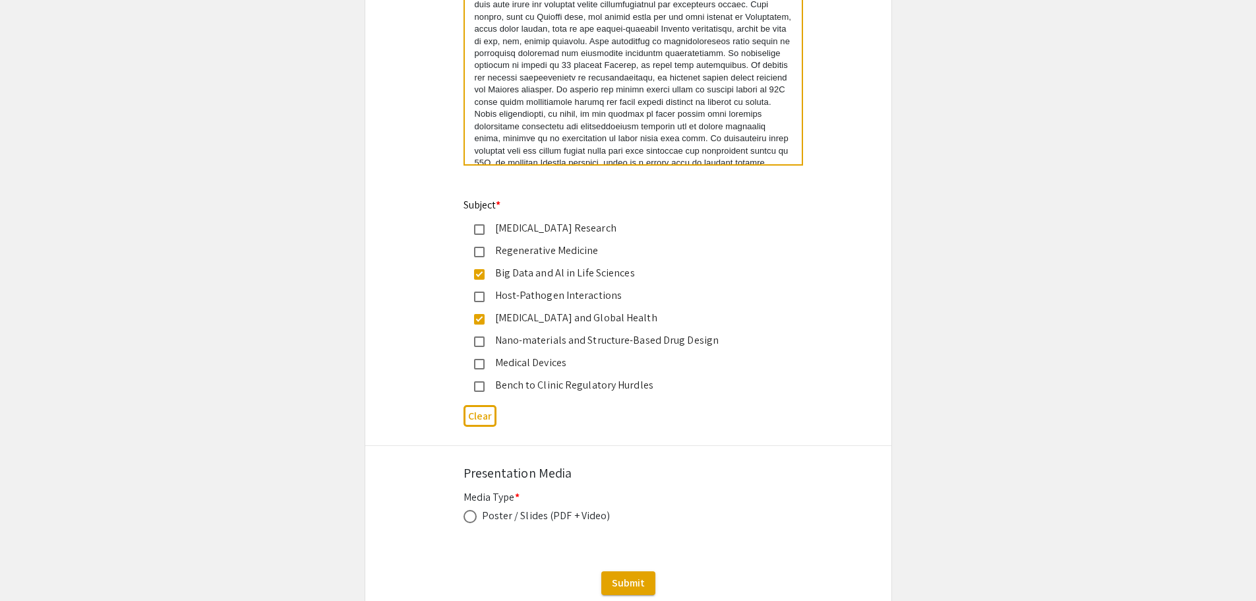
click at [478, 297] on mat-pseudo-checkbox at bounding box center [479, 296] width 11 height 11
click at [477, 302] on mat-pseudo-checkbox at bounding box center [479, 296] width 11 height 11
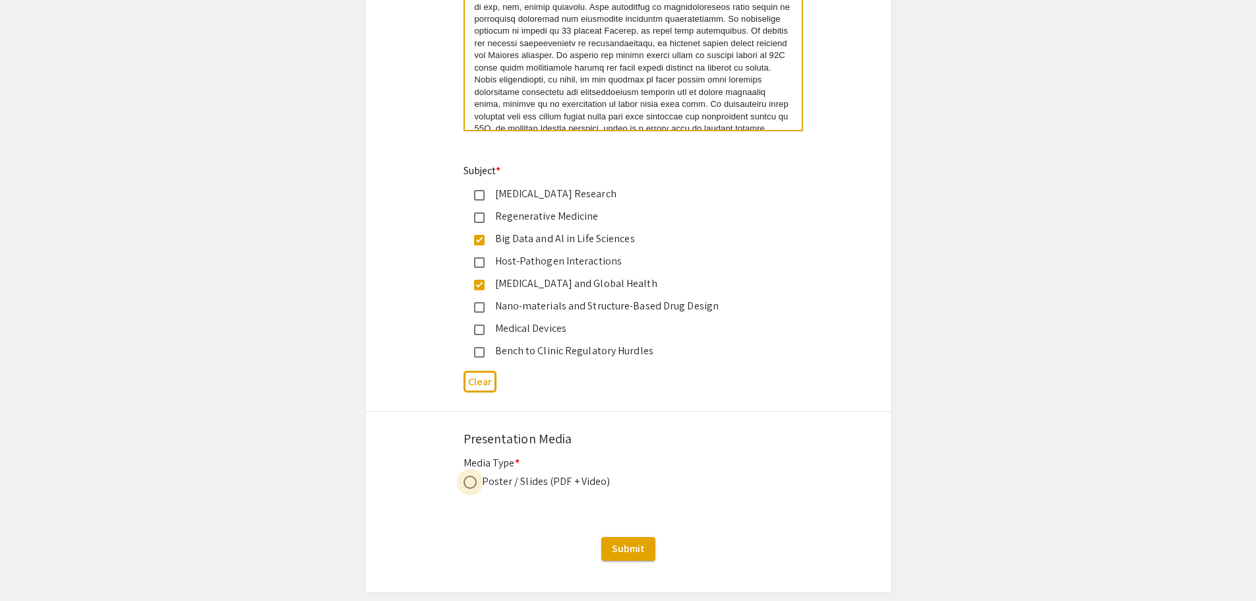
click at [468, 485] on span at bounding box center [469, 481] width 13 height 13
click at [468, 485] on input "radio" at bounding box center [469, 481] width 13 height 13
radio input "true"
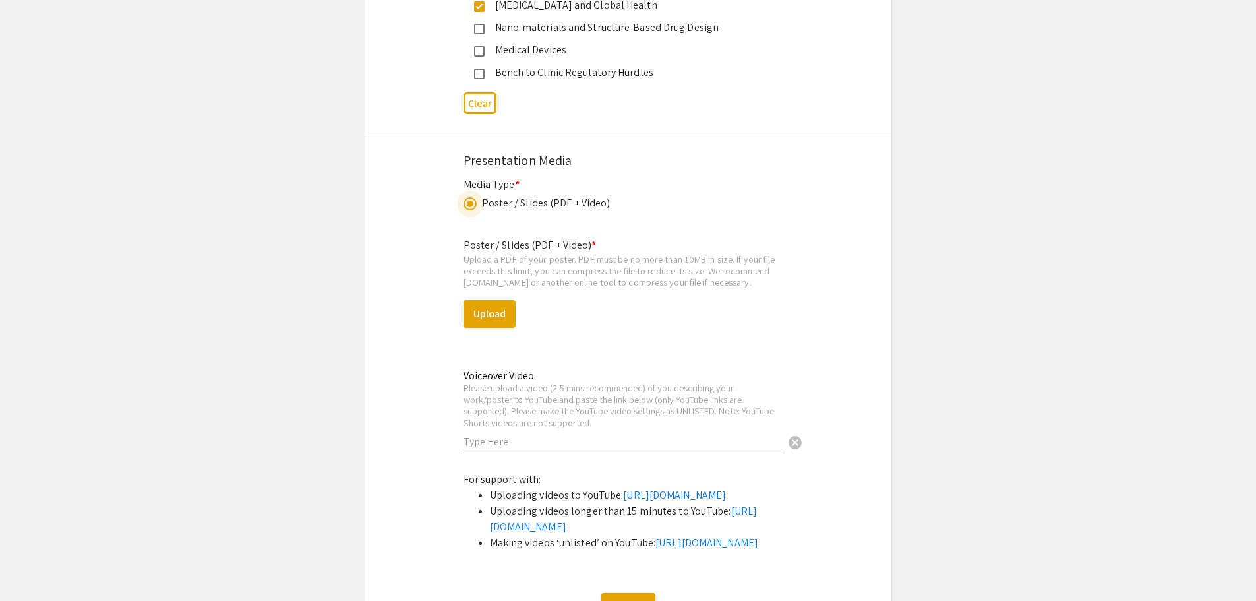
scroll to position [2322, 0]
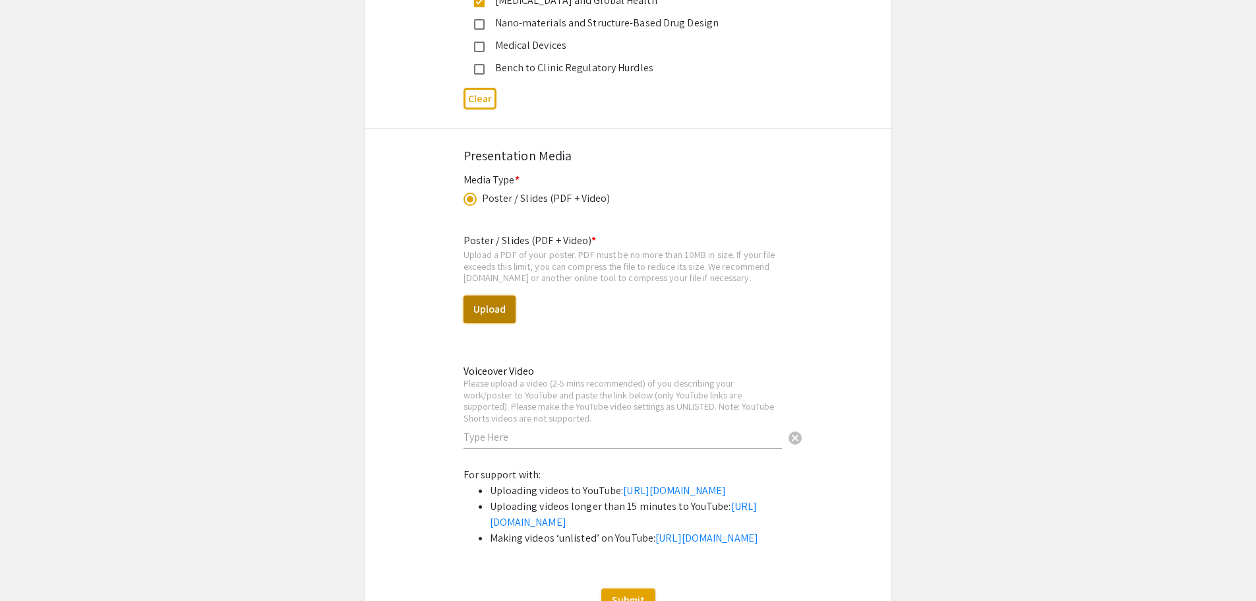
click at [483, 307] on button "Upload" at bounding box center [489, 309] width 52 height 28
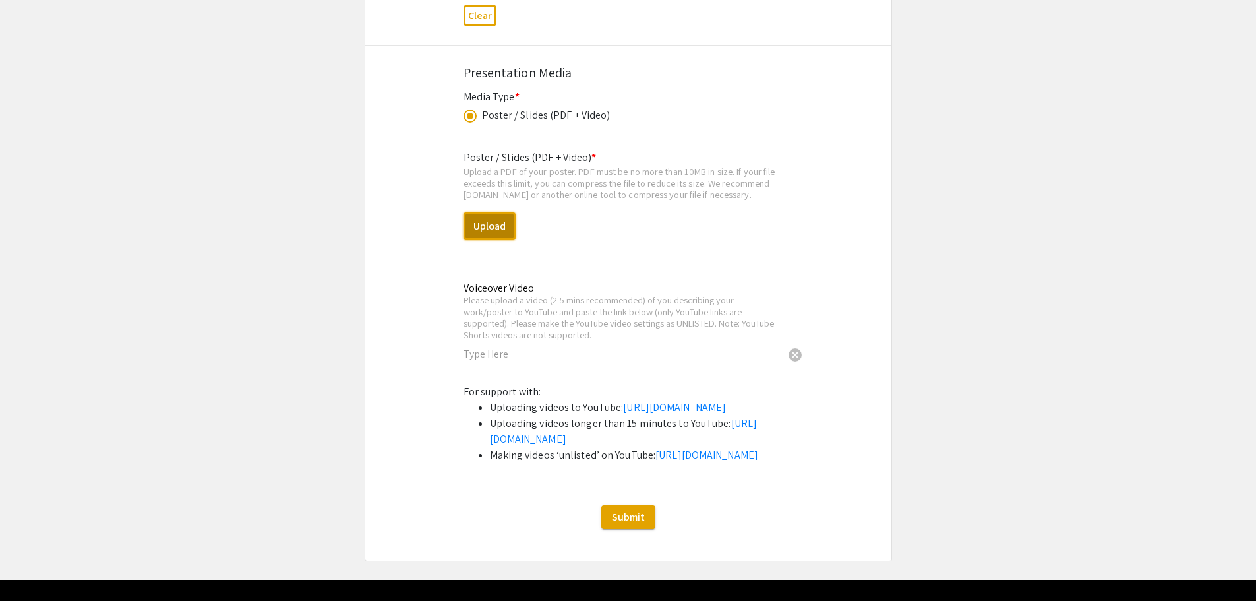
scroll to position [2415, 0]
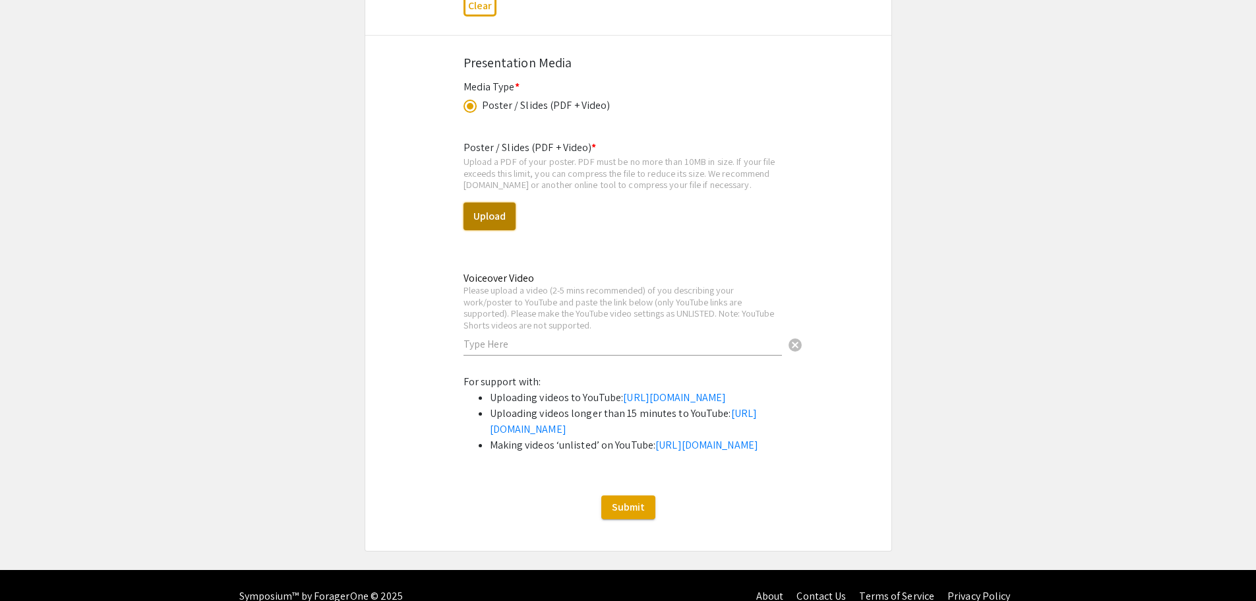
click at [484, 210] on button "Upload" at bounding box center [489, 216] width 52 height 28
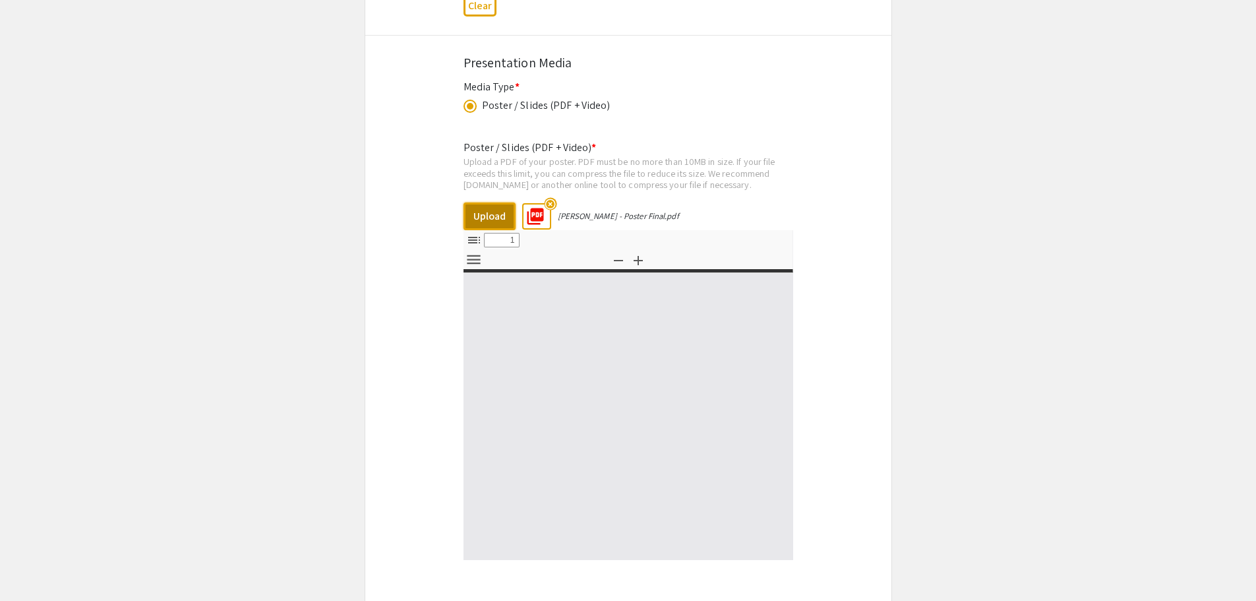
select select "custom"
type input "0"
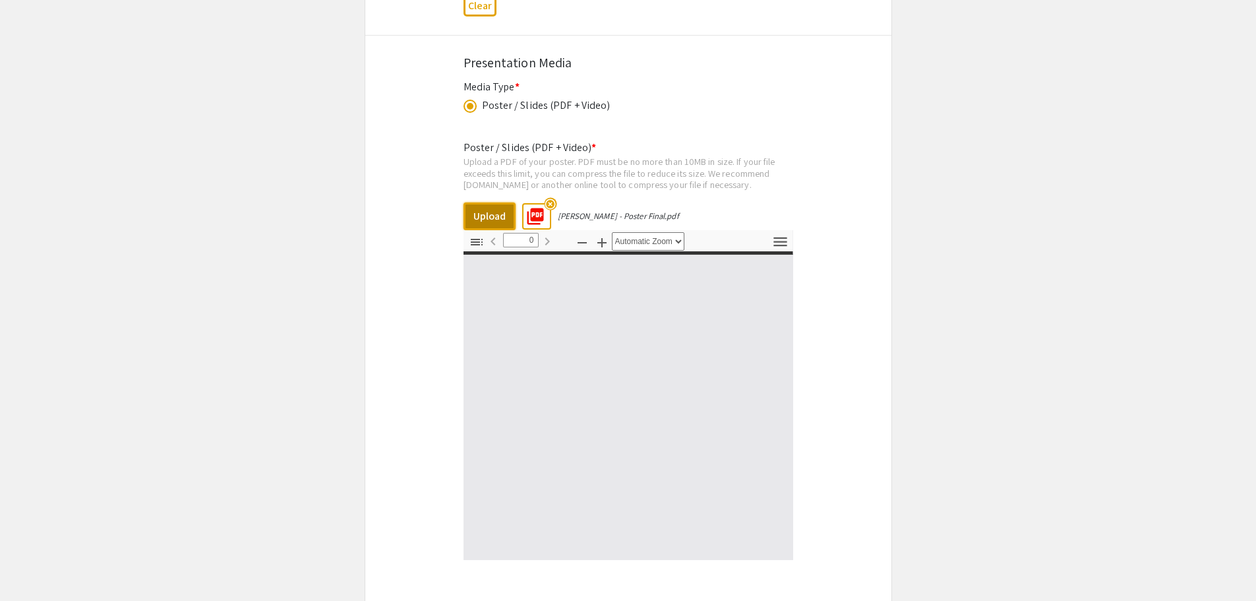
select select "custom"
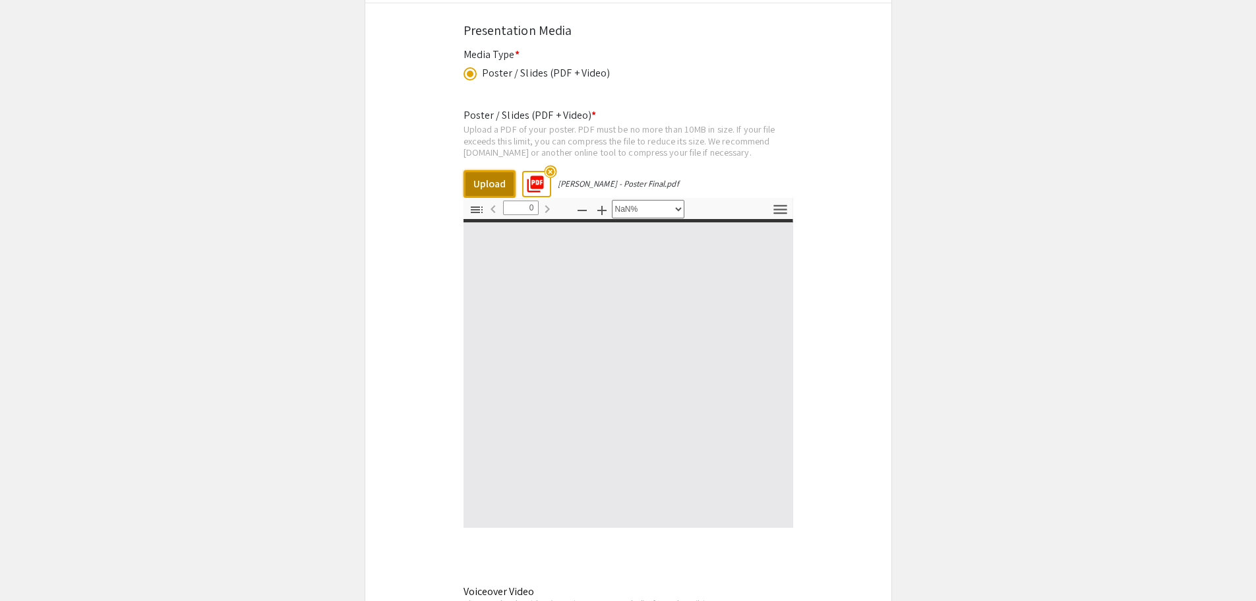
type input "1"
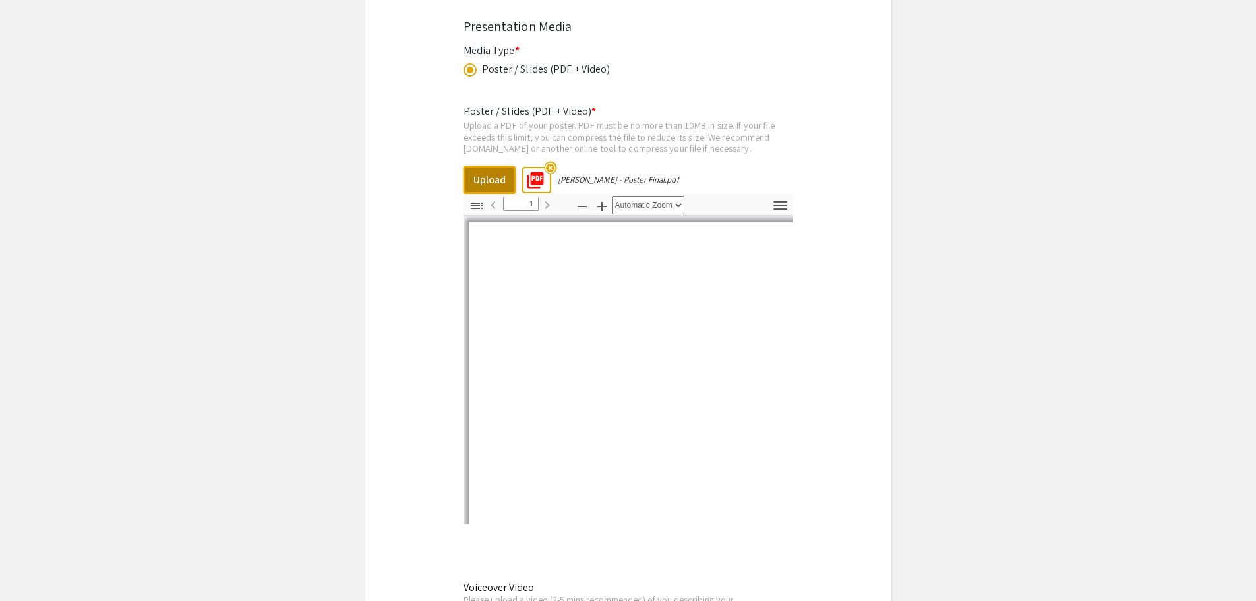
scroll to position [2452, 0]
select select "auto"
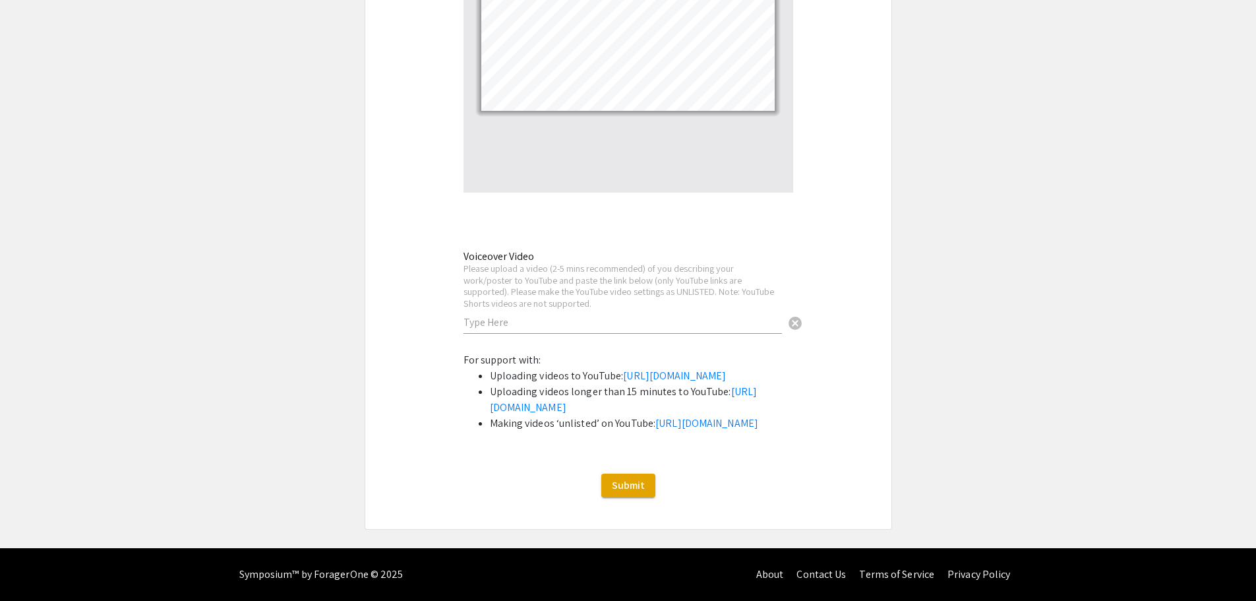
scroll to position [2831, 0]
click at [638, 315] on input "text" at bounding box center [622, 322] width 318 height 14
click at [525, 315] on input "text" at bounding box center [622, 322] width 318 height 14
paste input "https://youtu.be/x-zQ_R7QpCI"
type input "https://youtu.be/x-zQ_R7QpCI"
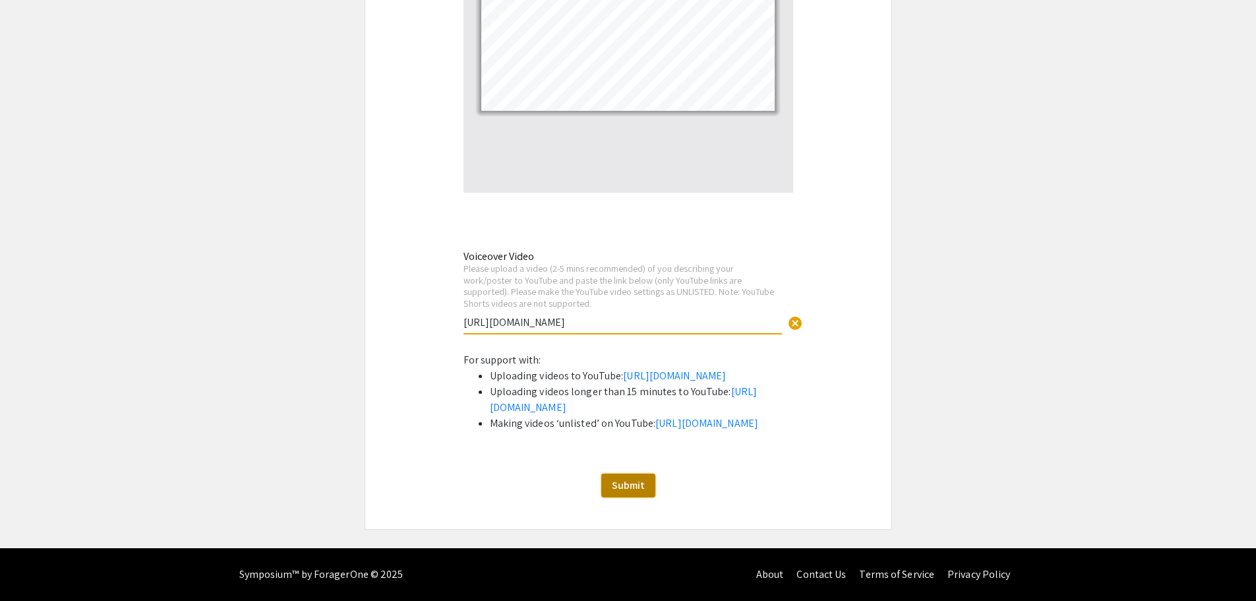
click at [620, 492] on span "Submit" at bounding box center [628, 485] width 33 height 14
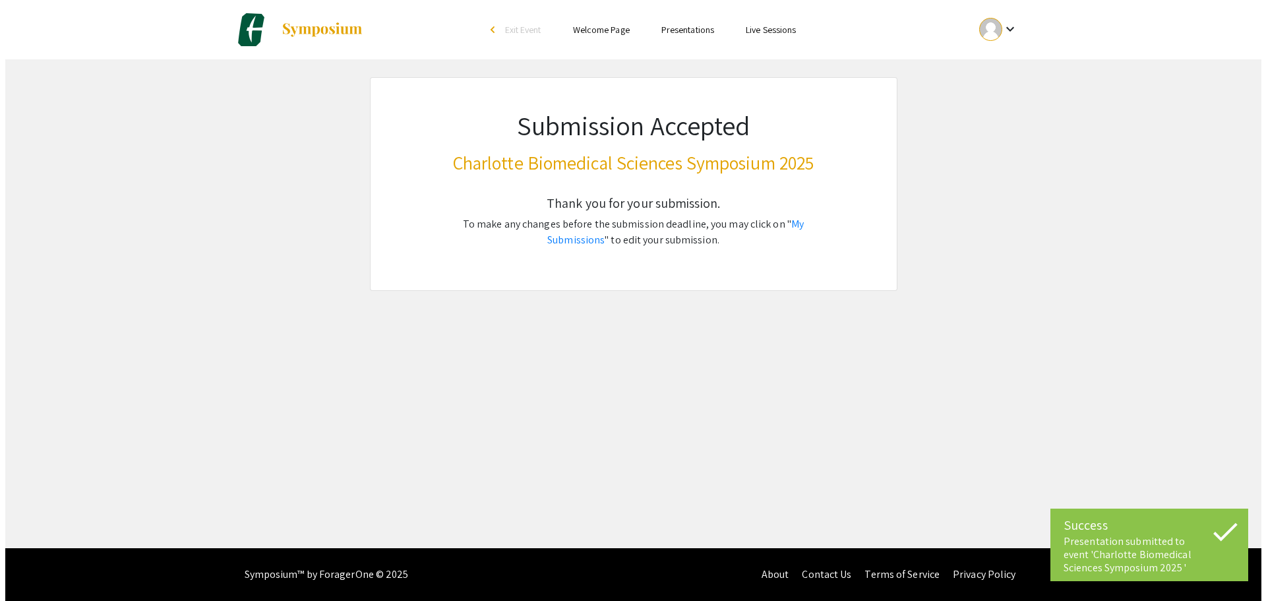
scroll to position [0, 0]
